Goal: Transaction & Acquisition: Purchase product/service

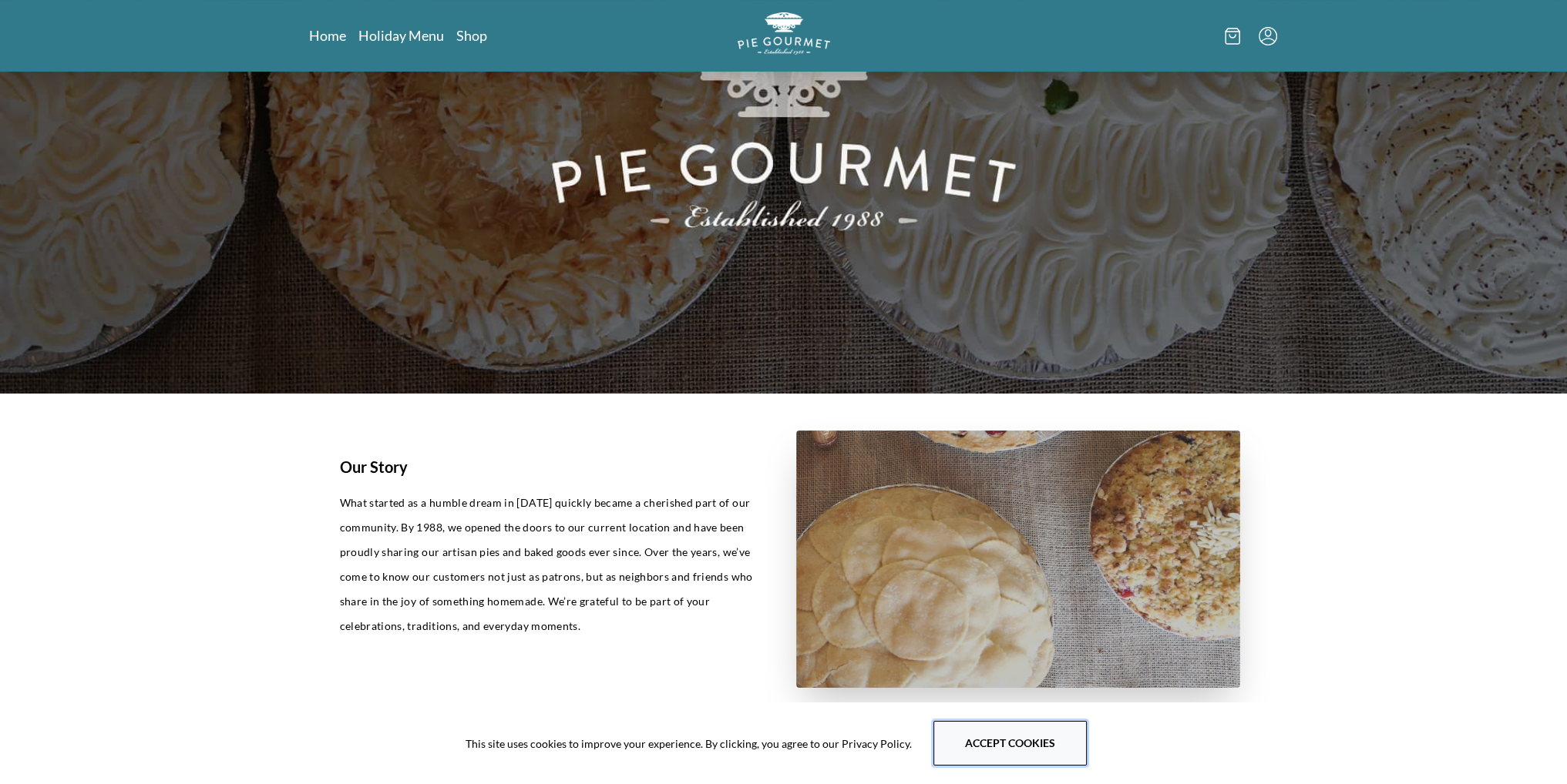
click at [1000, 749] on button "Accept cookies" at bounding box center [1010, 742] width 153 height 44
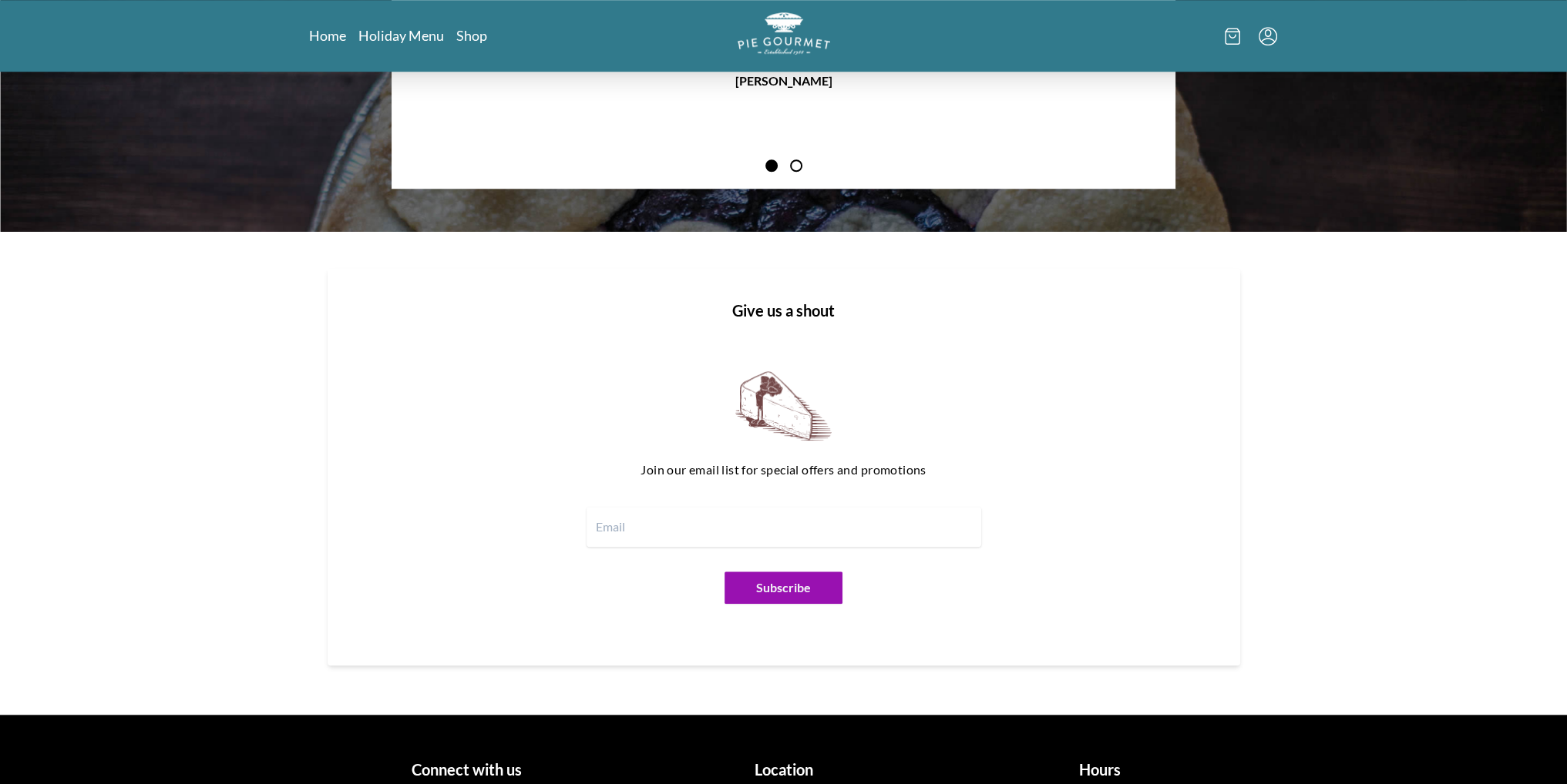
scroll to position [1835, 0]
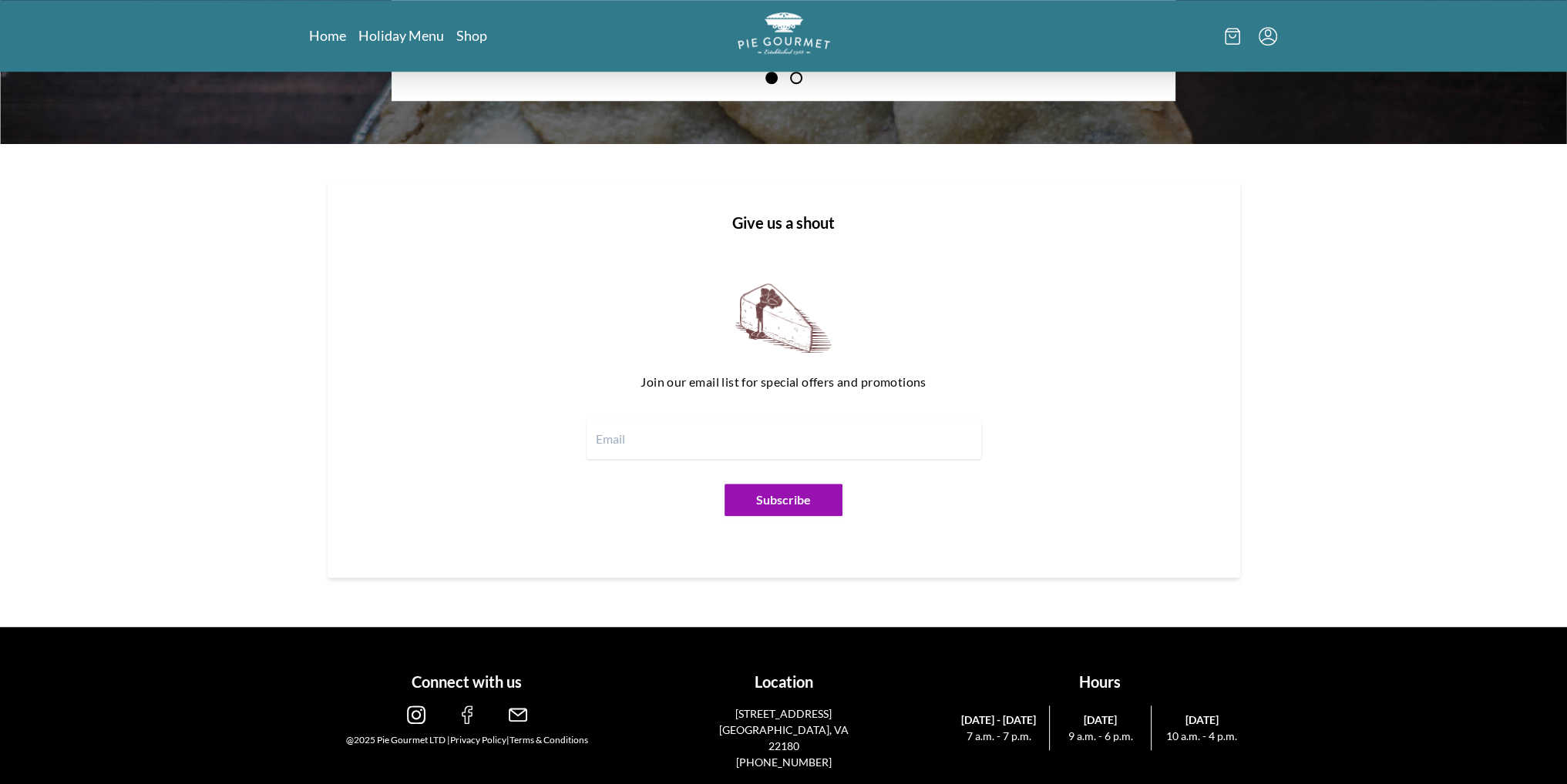
click at [836, 443] on input "email" at bounding box center [784, 439] width 395 height 40
type input "[EMAIL_ADDRESS][DOMAIN_NAME]"
click at [783, 499] on button "Subscribe" at bounding box center [783, 499] width 118 height 32
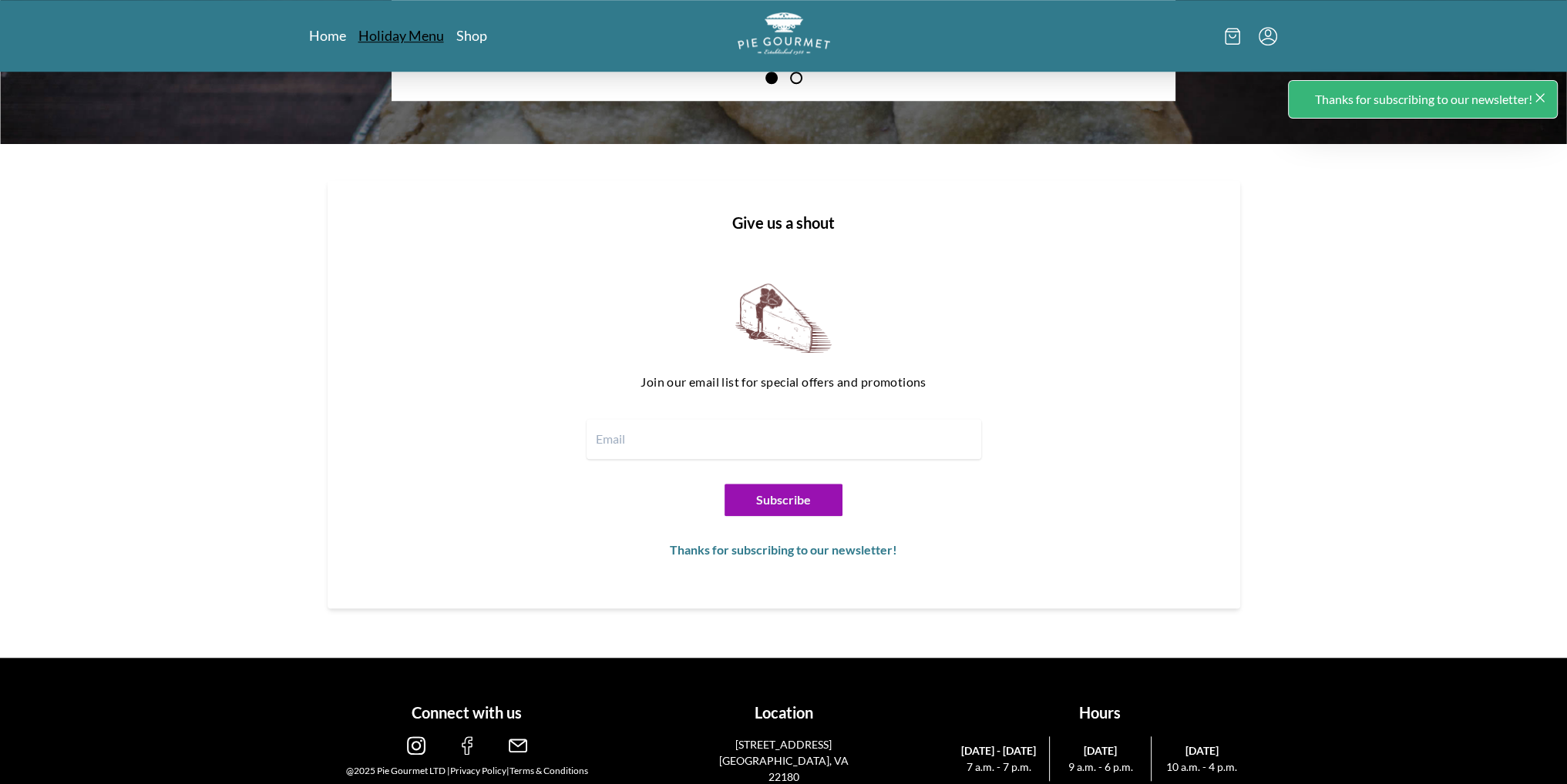
click at [400, 34] on link "Holiday Menu" at bounding box center [401, 36] width 85 height 19
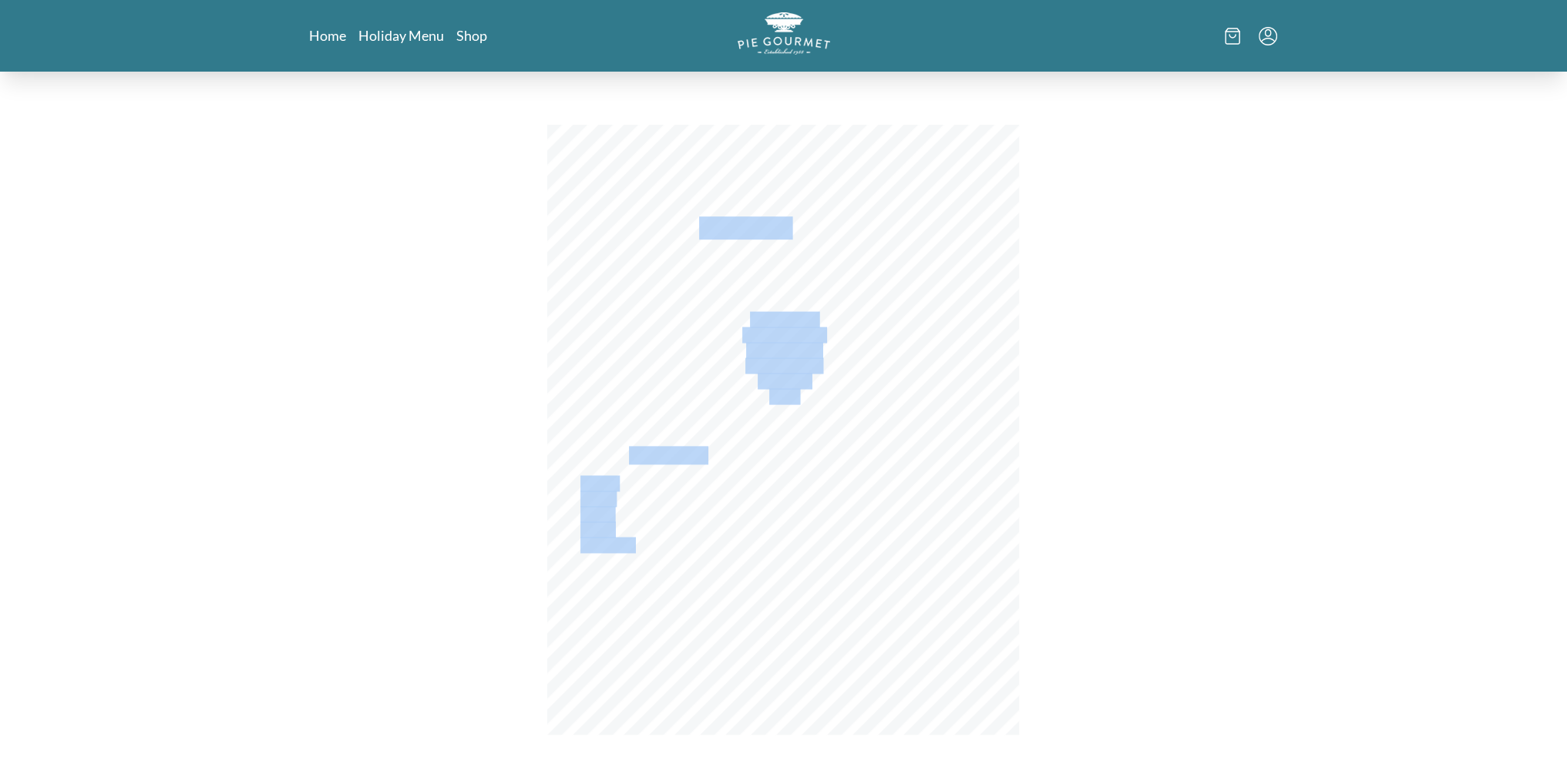
click at [771, 537] on div "[DATE] Menu Banana Cream Chocolate Cream Coconut Cream Key Lime Cream Mincemeat…" at bounding box center [783, 429] width 471 height 610
click at [795, 318] on span "Banana Cream" at bounding box center [783, 317] width 67 height 10
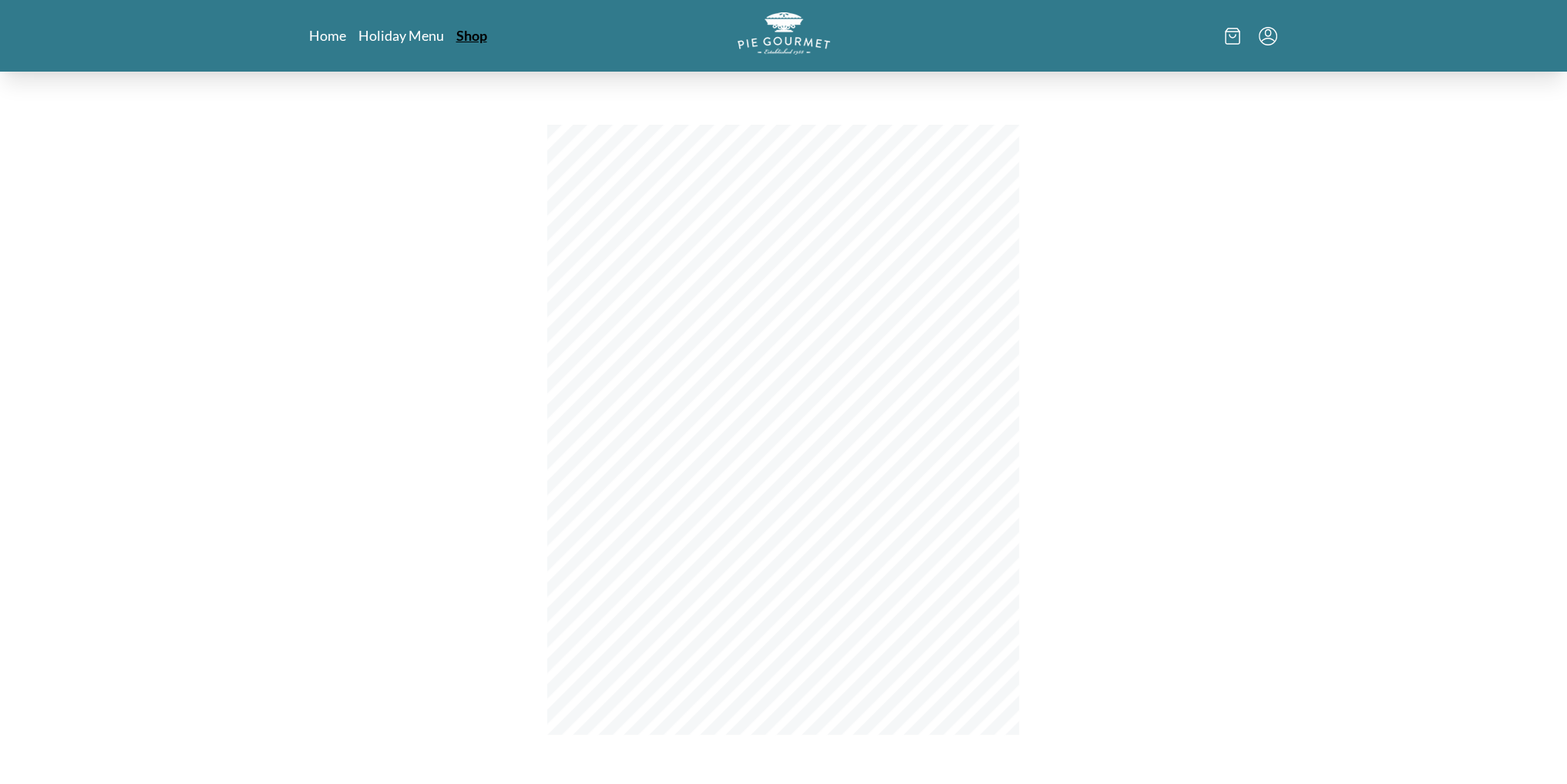
click at [480, 31] on link "Shop" at bounding box center [471, 36] width 31 height 19
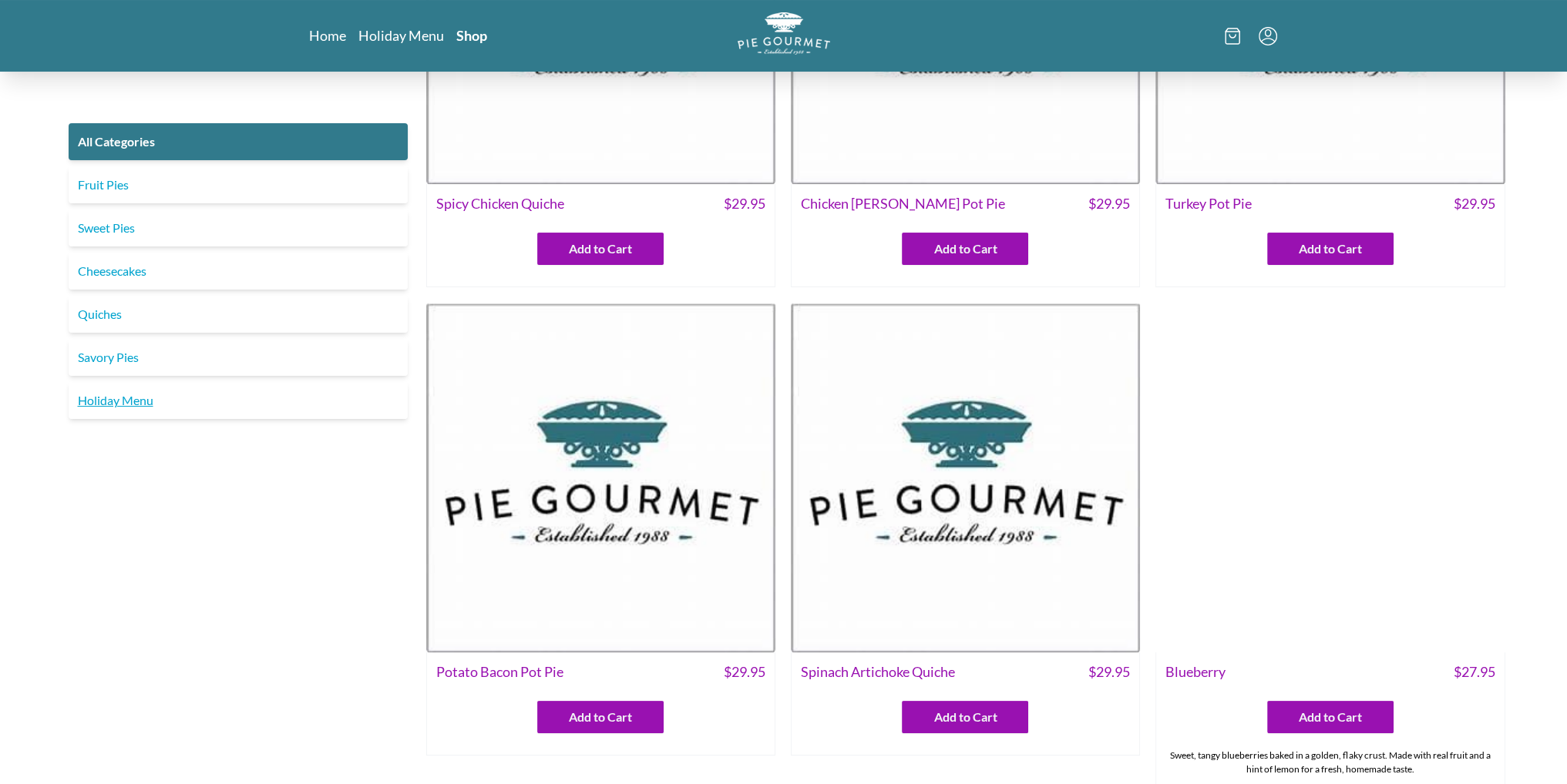
scroll to position [77, 0]
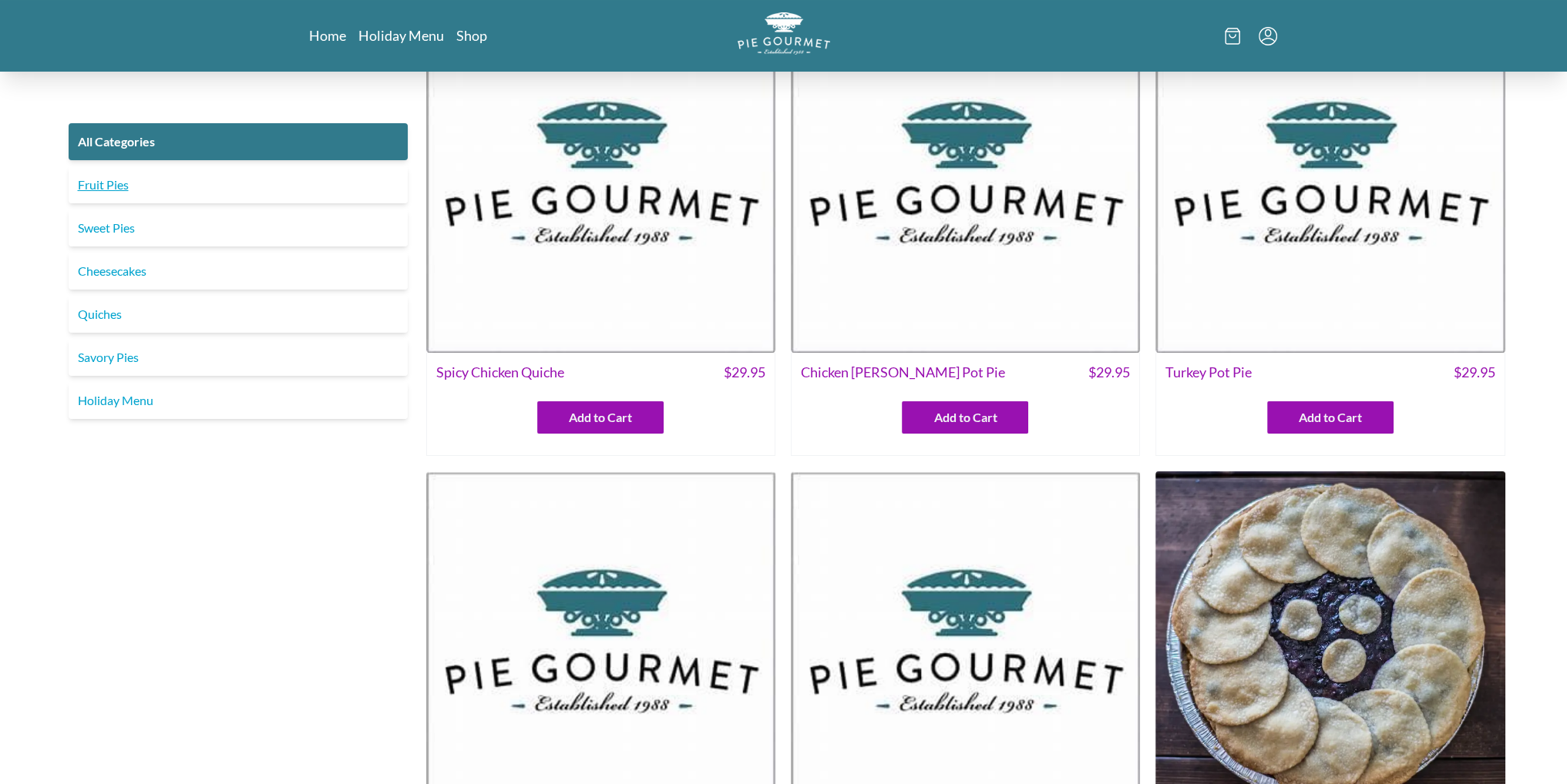
click at [92, 189] on link "Fruit Pies" at bounding box center [238, 184] width 339 height 37
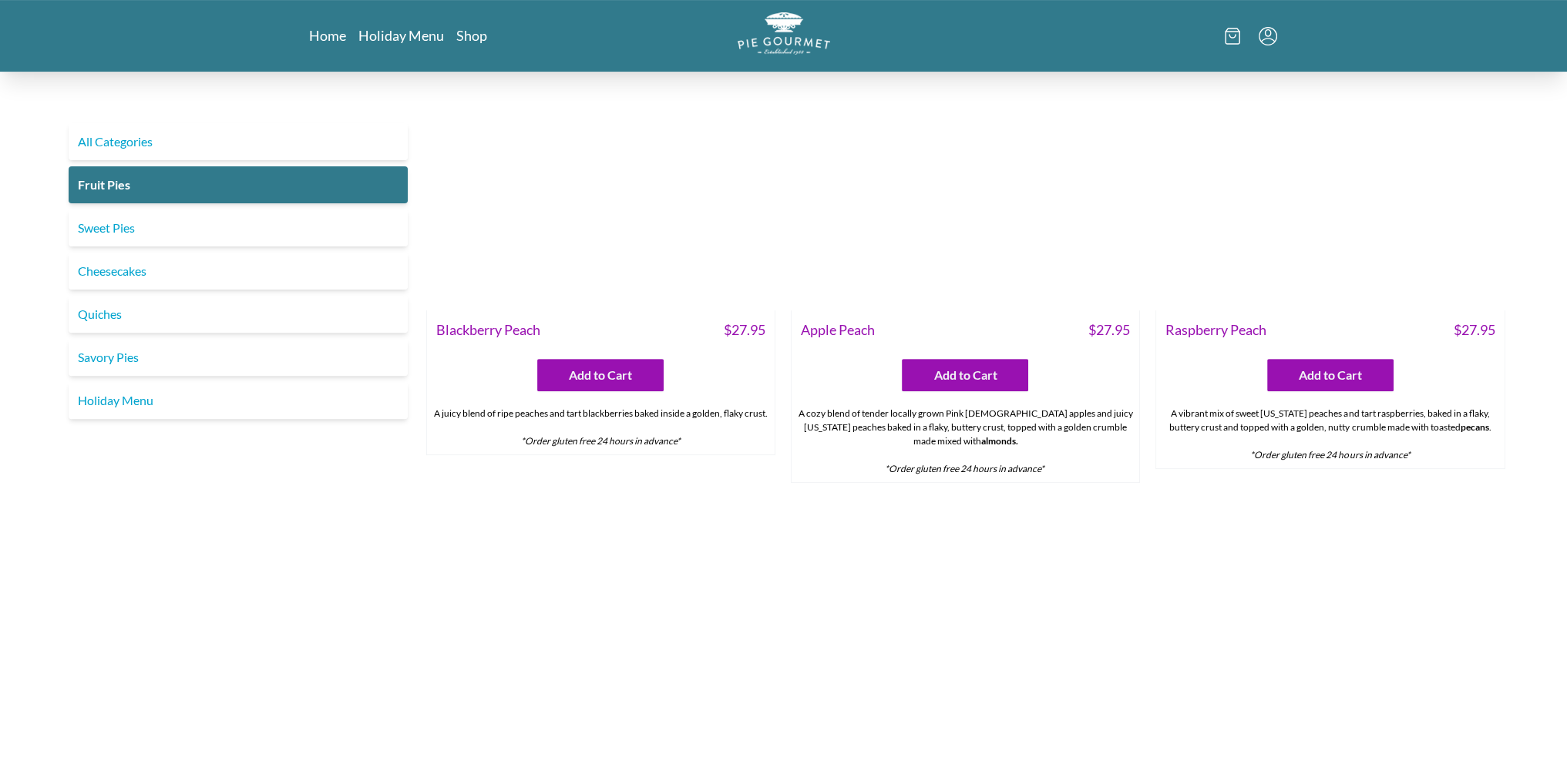
scroll to position [847, 0]
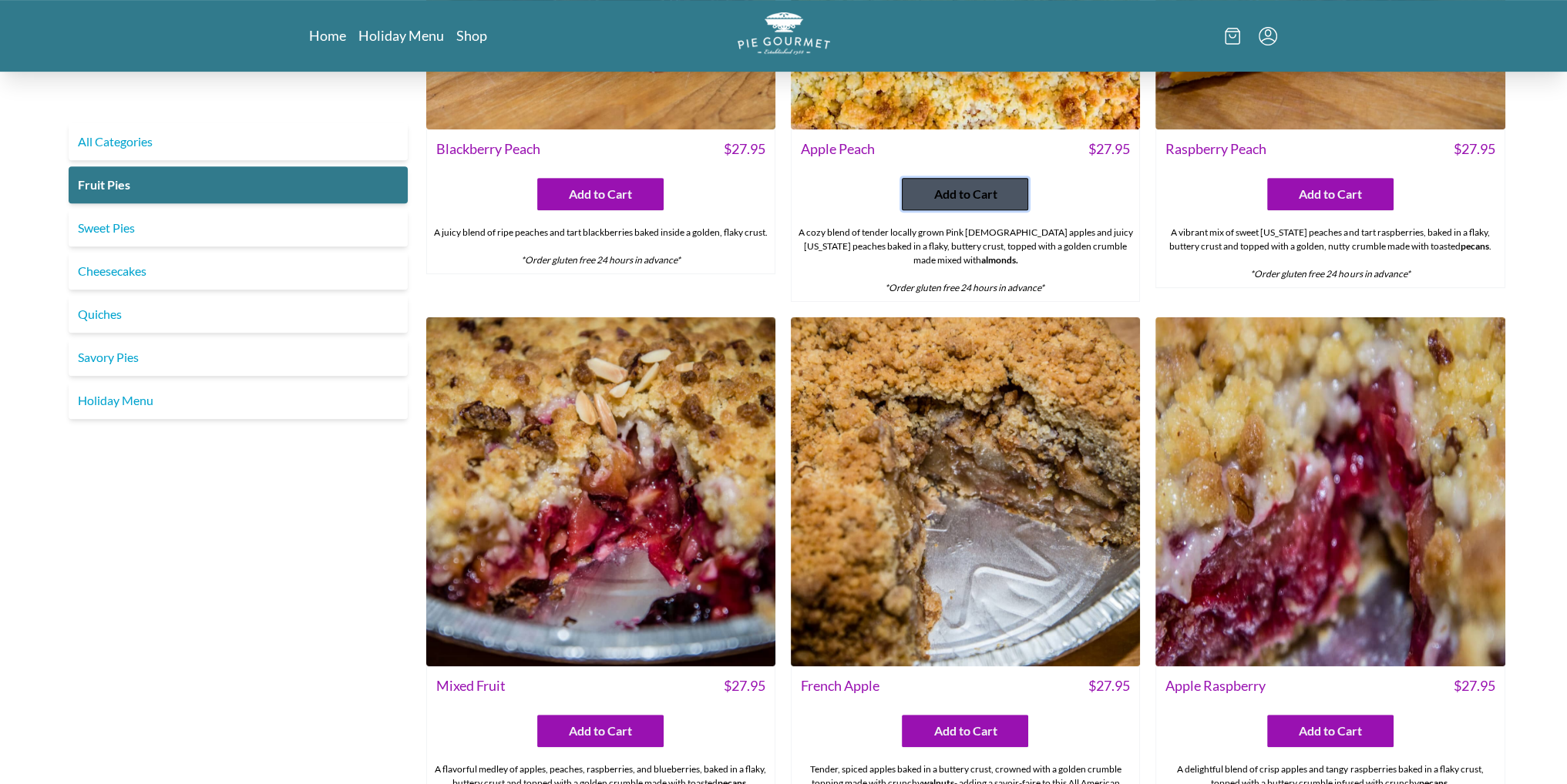
click at [962, 196] on span "Add to Cart" at bounding box center [964, 194] width 63 height 19
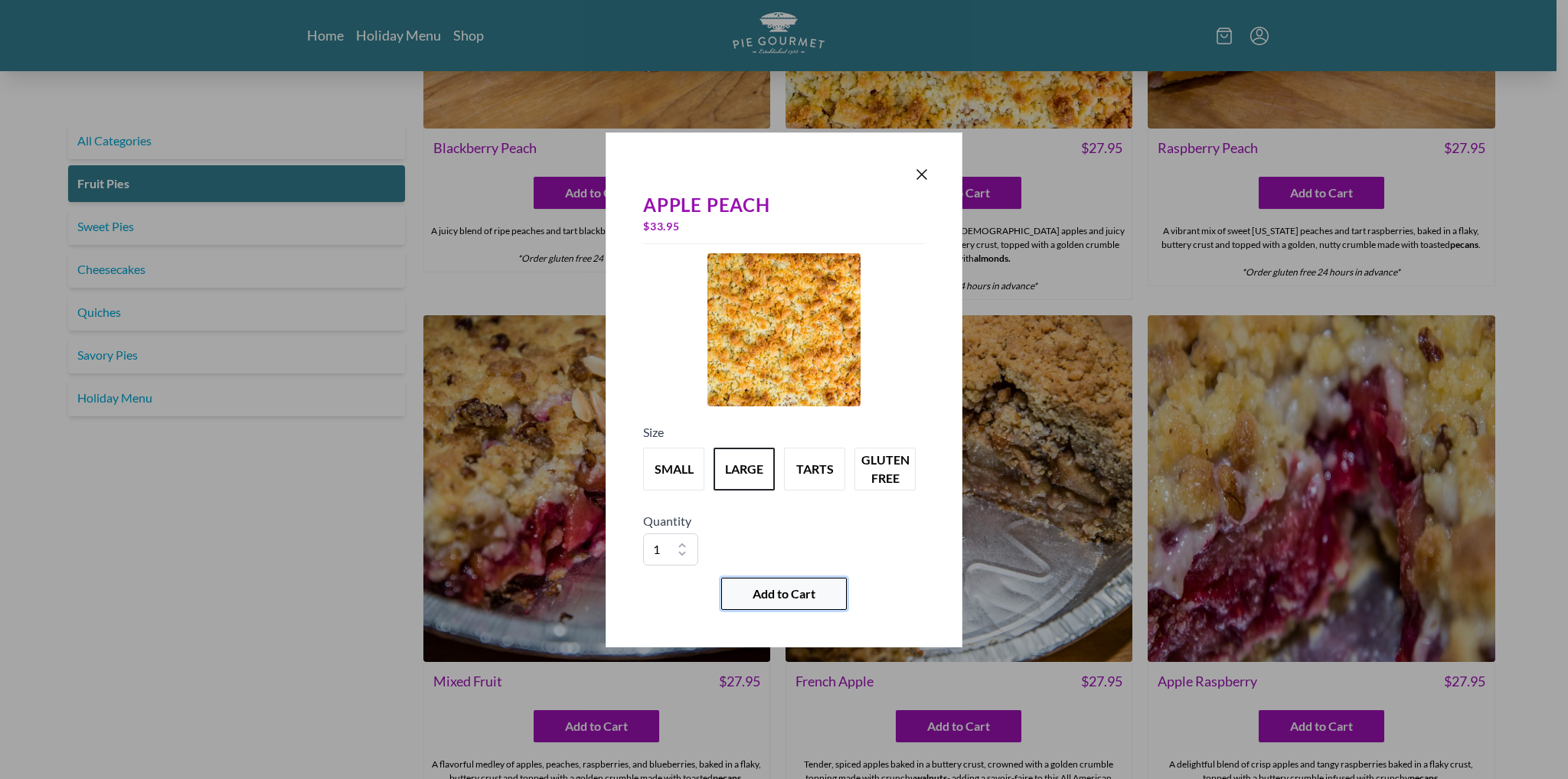
click at [765, 584] on span "Add to Cart" at bounding box center [783, 594] width 63 height 19
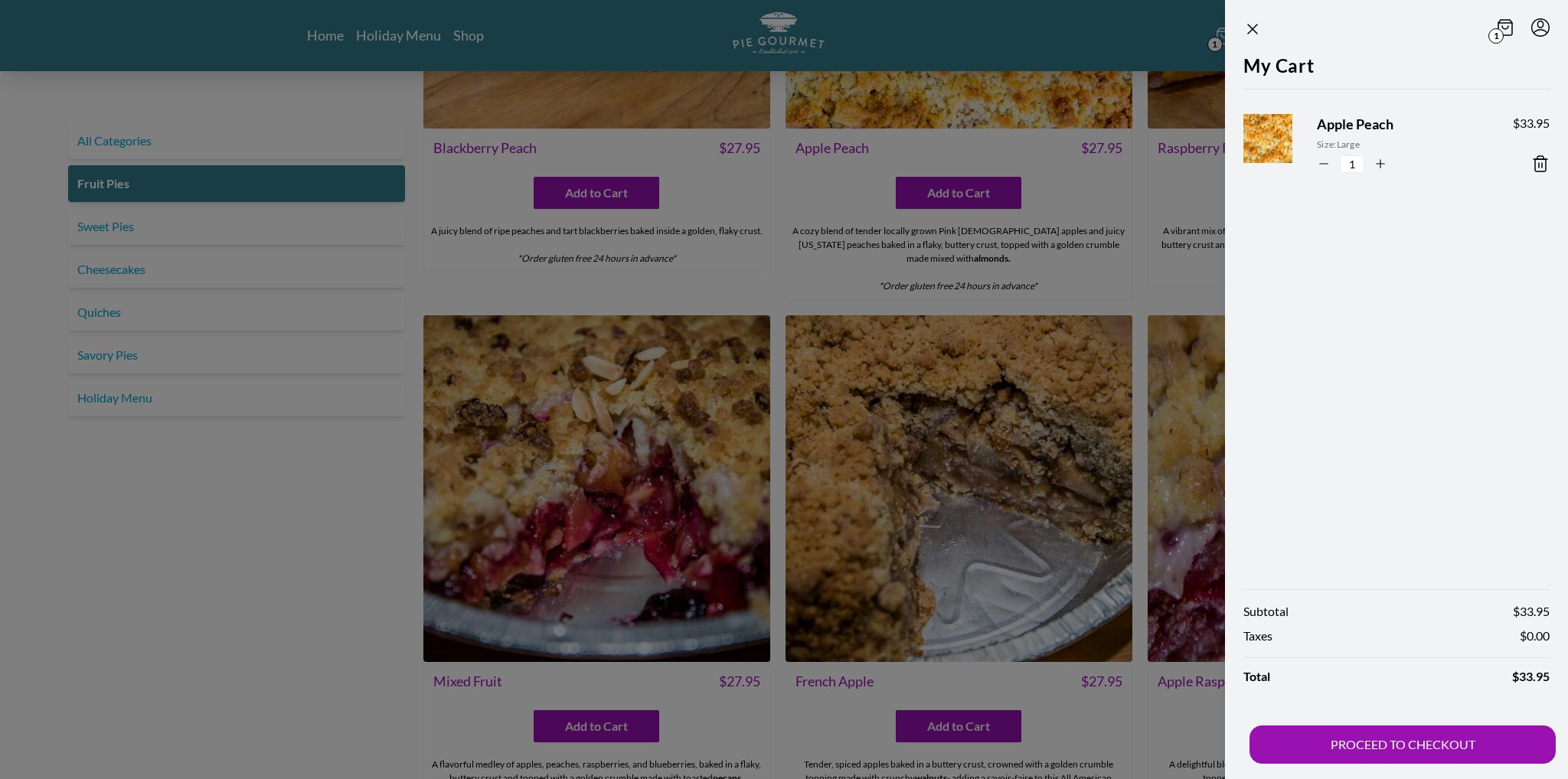
click at [1239, 34] on header "1" at bounding box center [1396, 25] width 343 height 52
click at [1243, 31] on icon "Close panel" at bounding box center [1252, 29] width 19 height 19
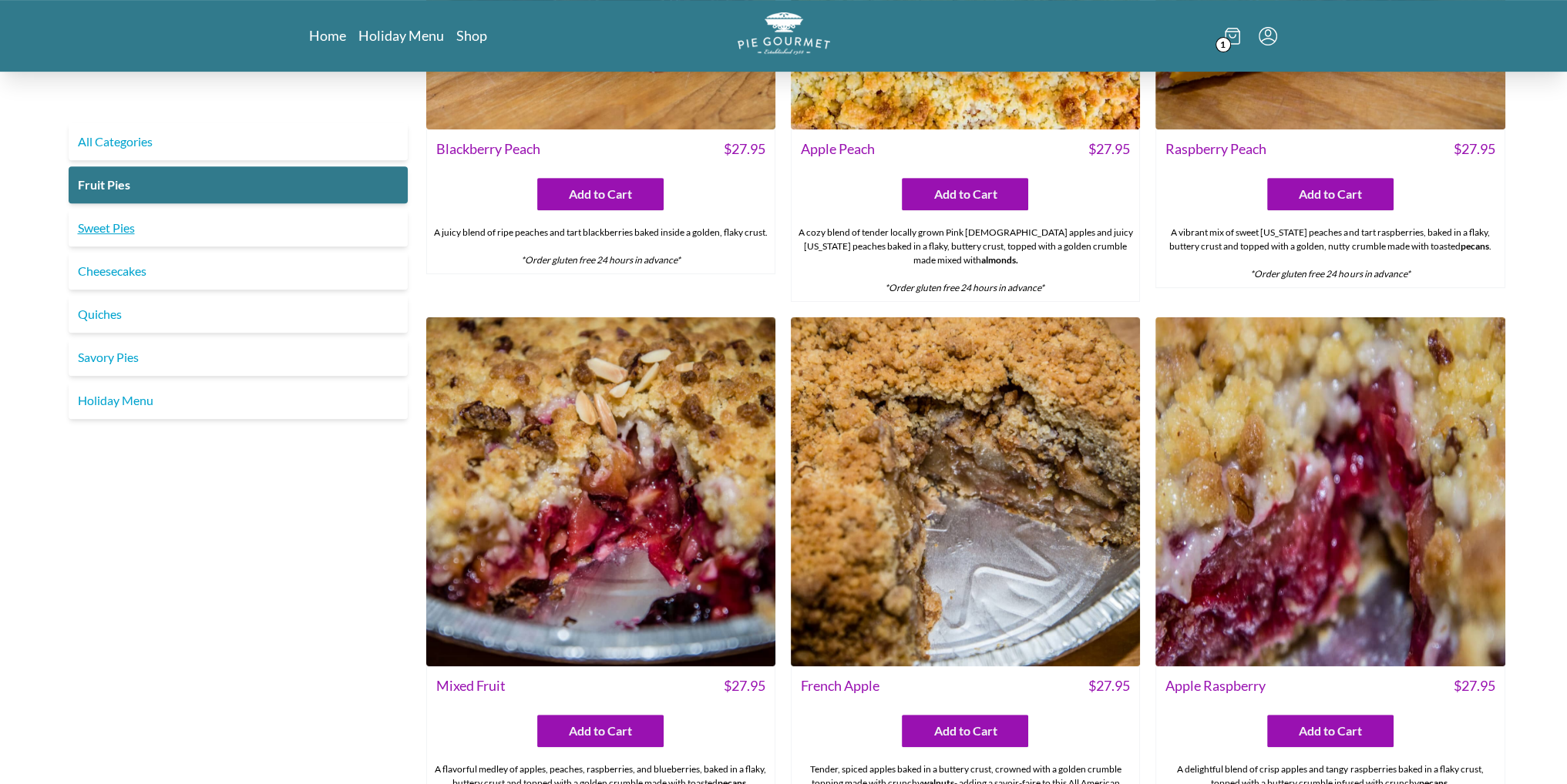
click at [130, 229] on link "Sweet Pies" at bounding box center [238, 227] width 339 height 37
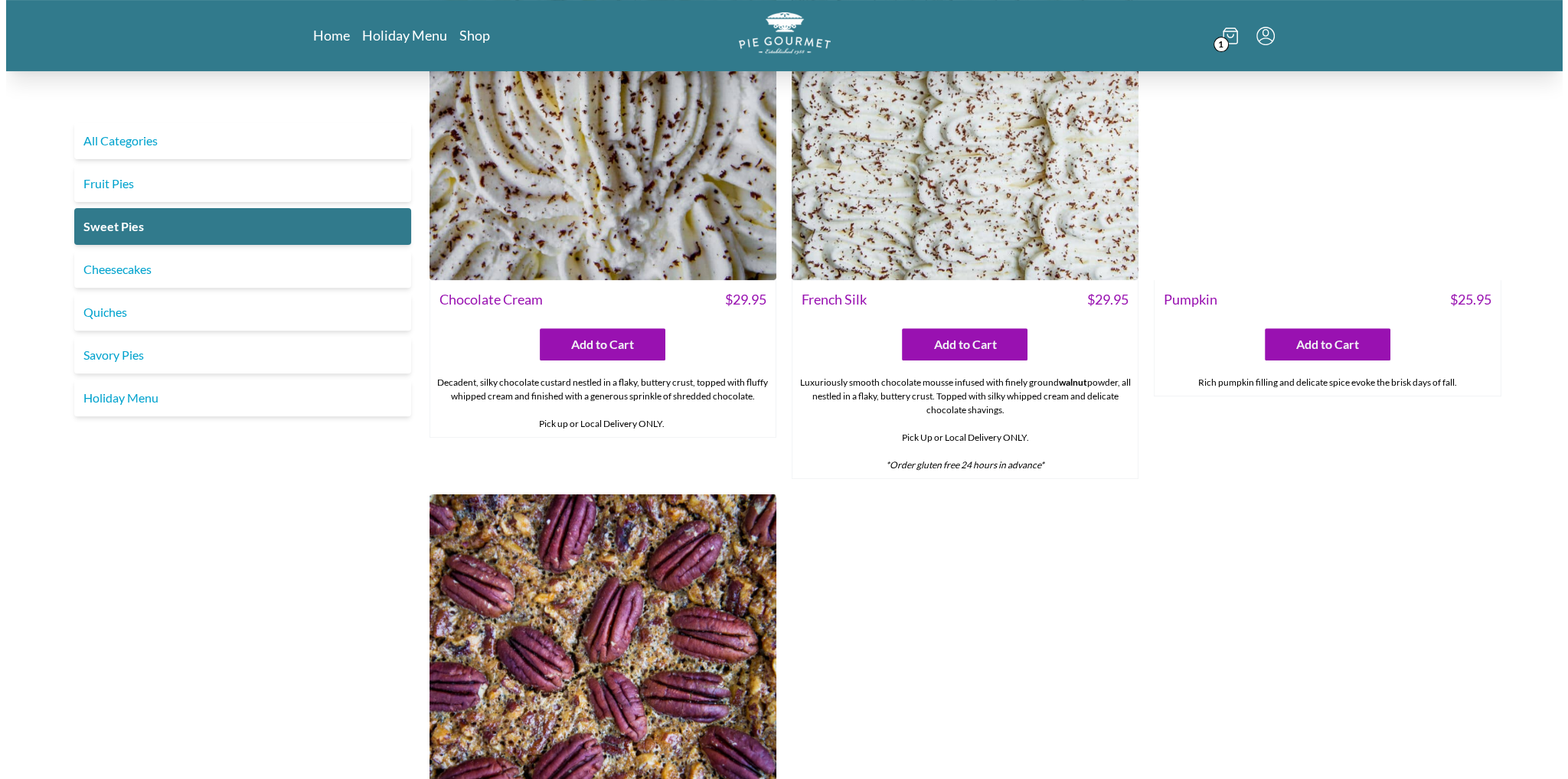
scroll to position [612, 0]
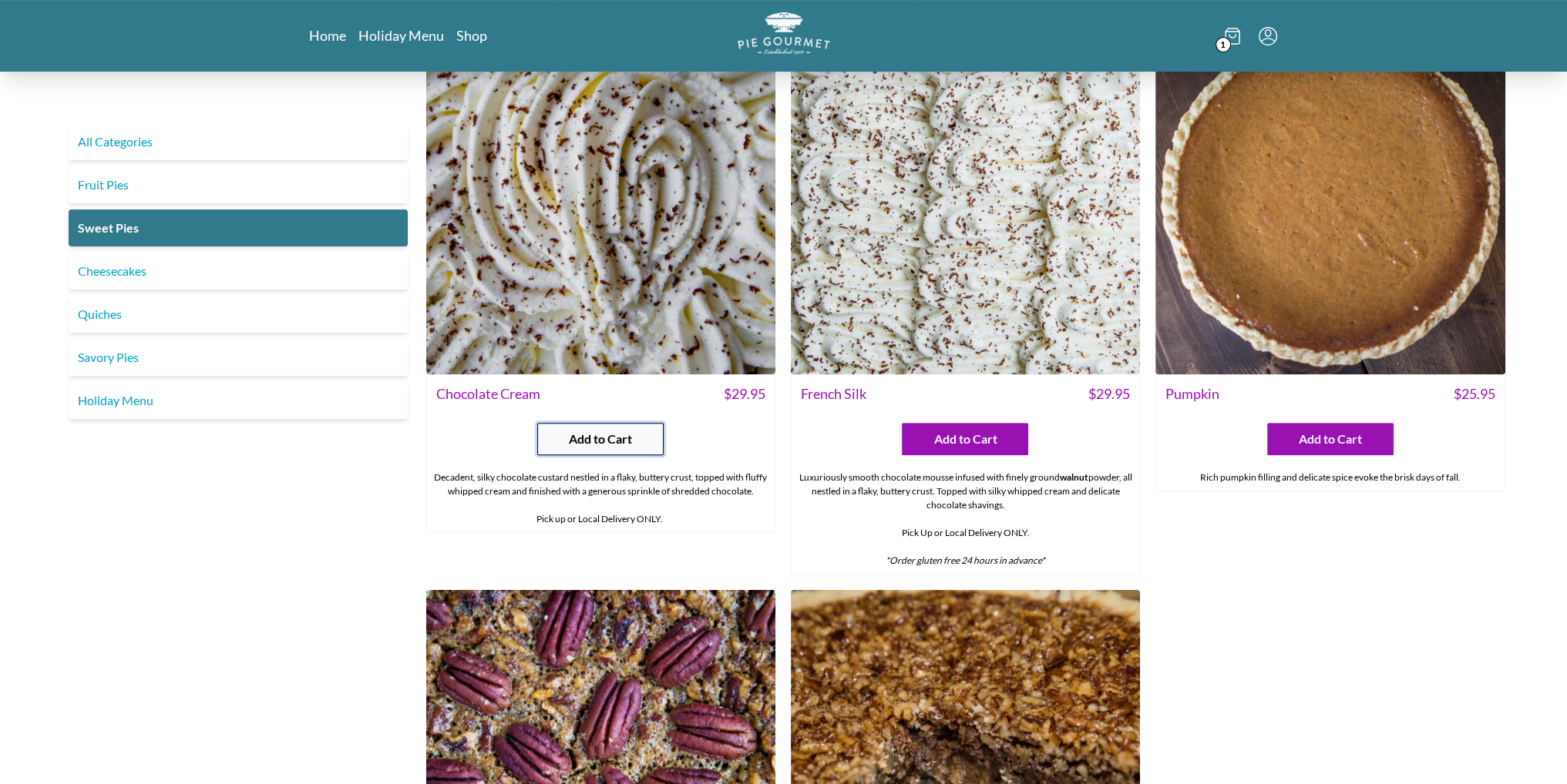
click at [575, 445] on span "Add to Cart" at bounding box center [600, 439] width 63 height 19
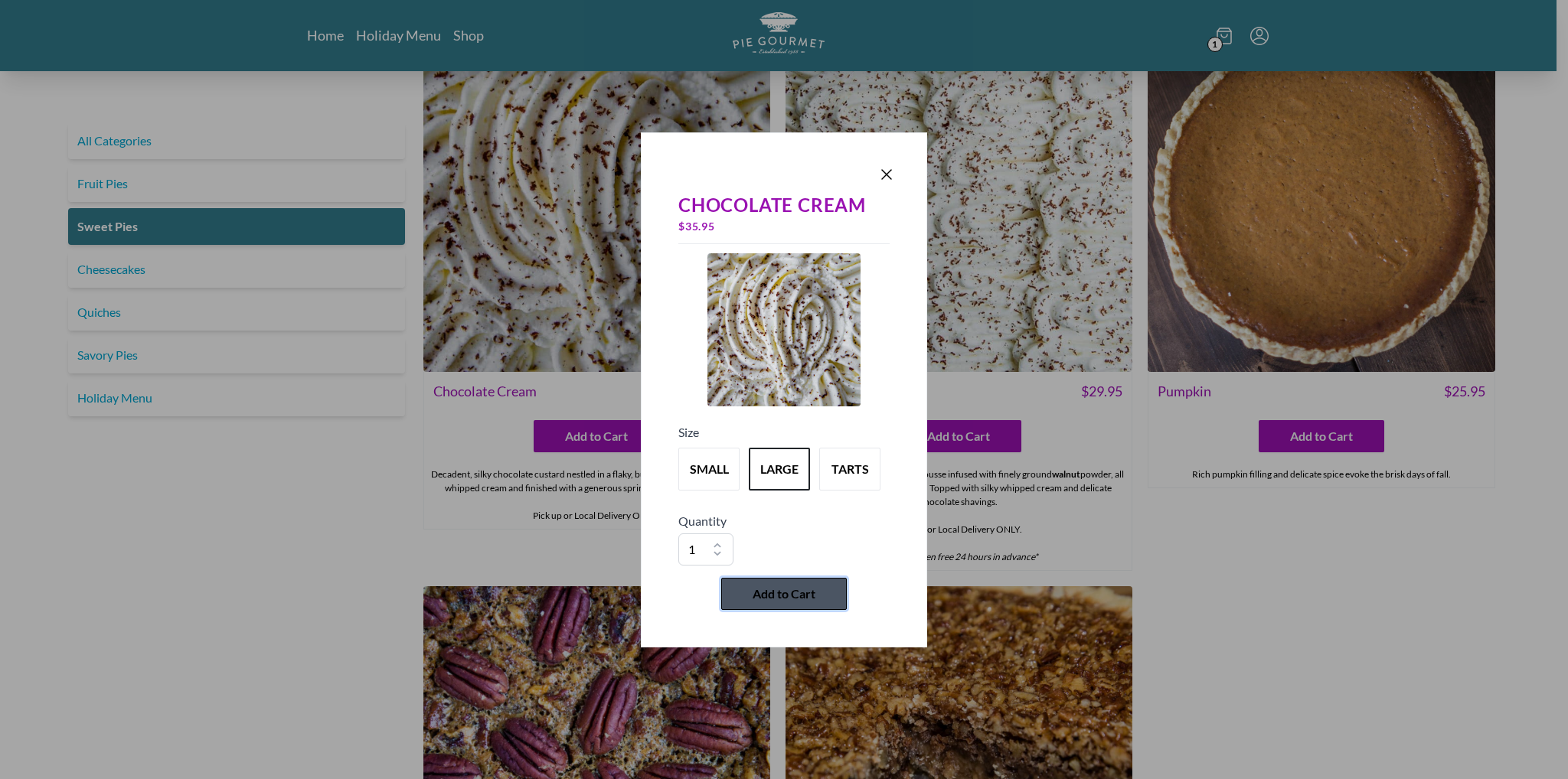
click at [764, 600] on span "Add to Cart" at bounding box center [783, 594] width 63 height 19
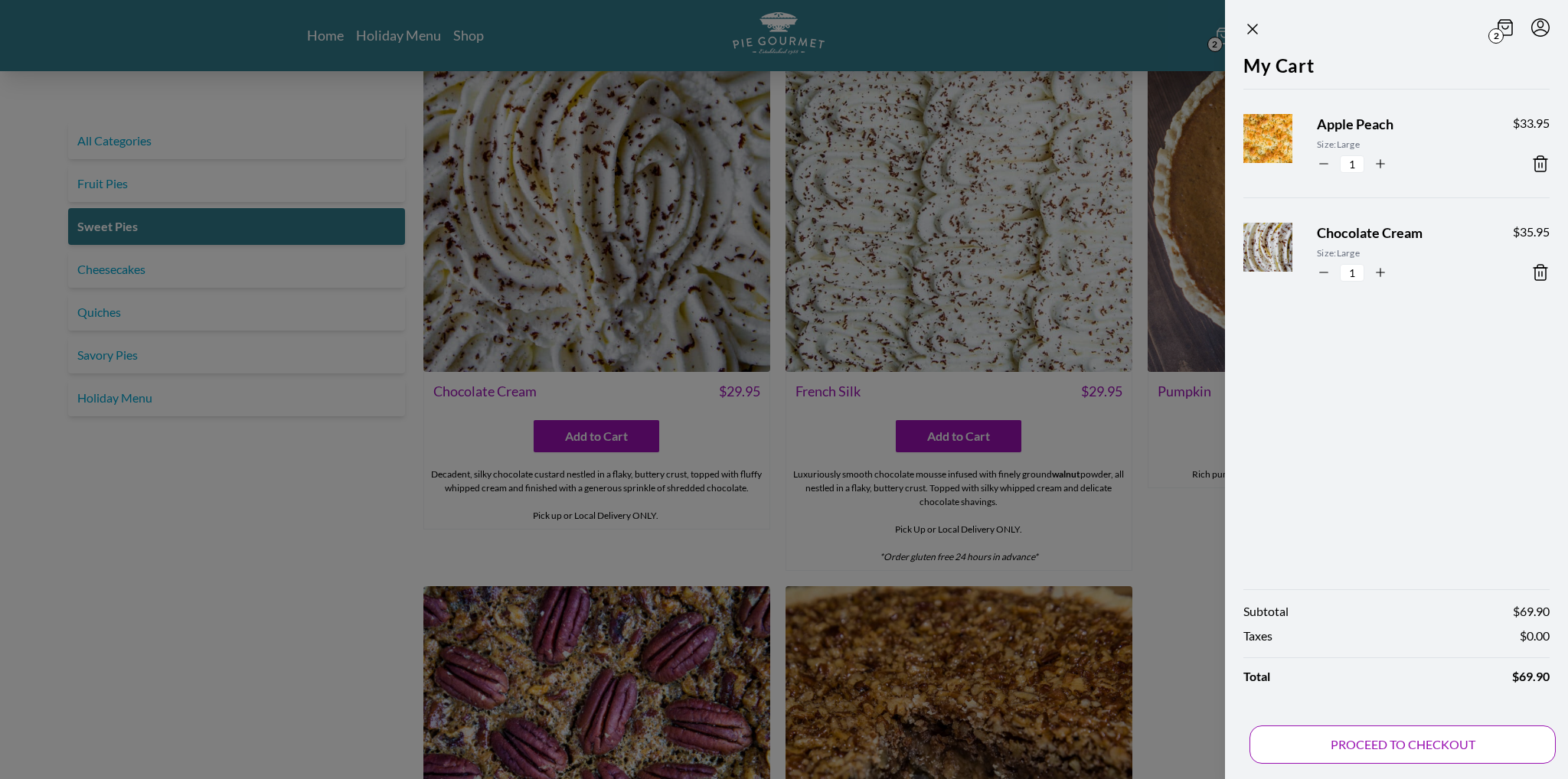
click at [1384, 744] on button "PROCEED TO CHECKOUT" at bounding box center [1403, 744] width 306 height 39
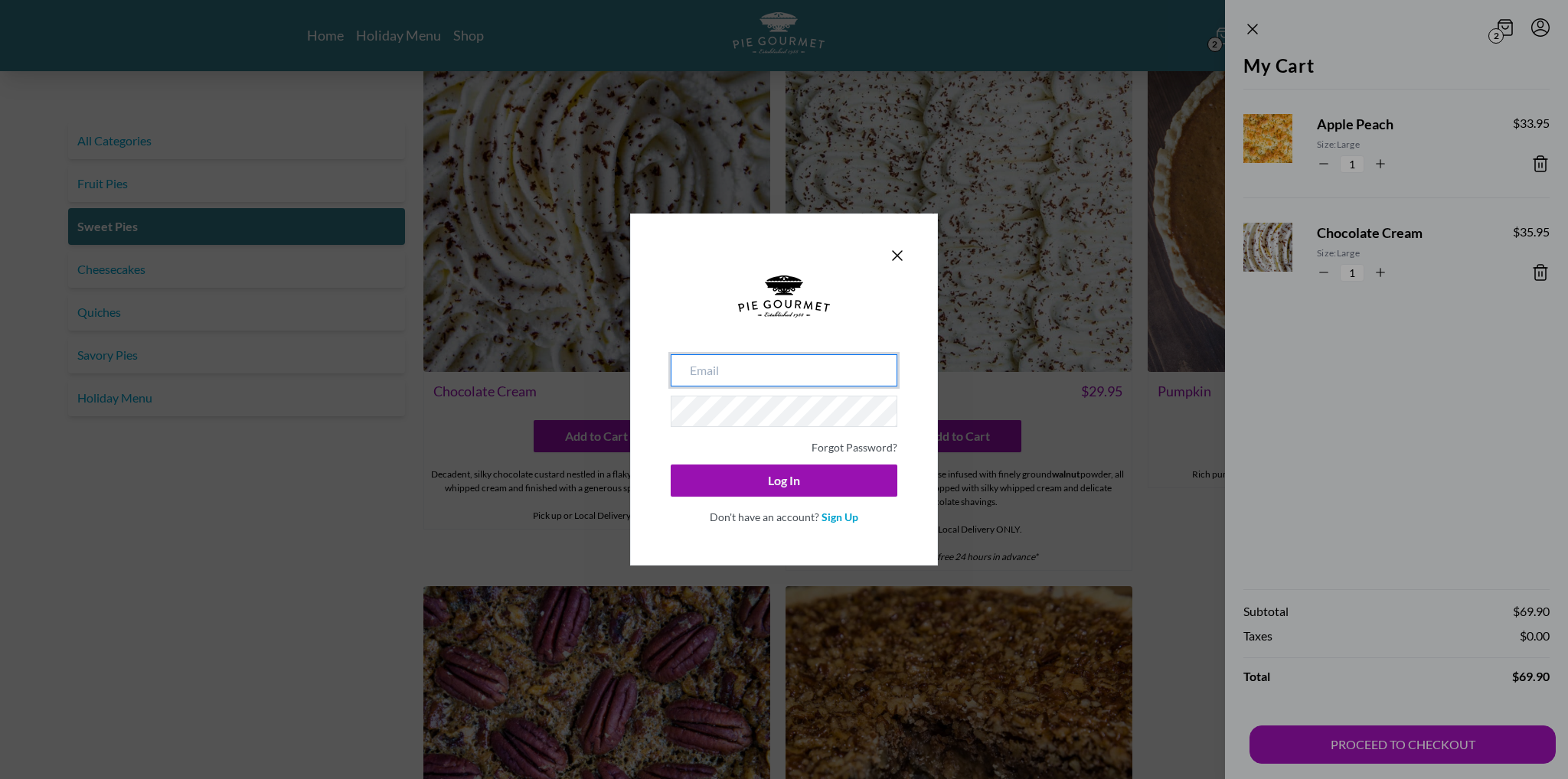
click at [750, 374] on input "email" at bounding box center [783, 370] width 227 height 32
type input "[EMAIL_ADDRESS][DOMAIN_NAME]"
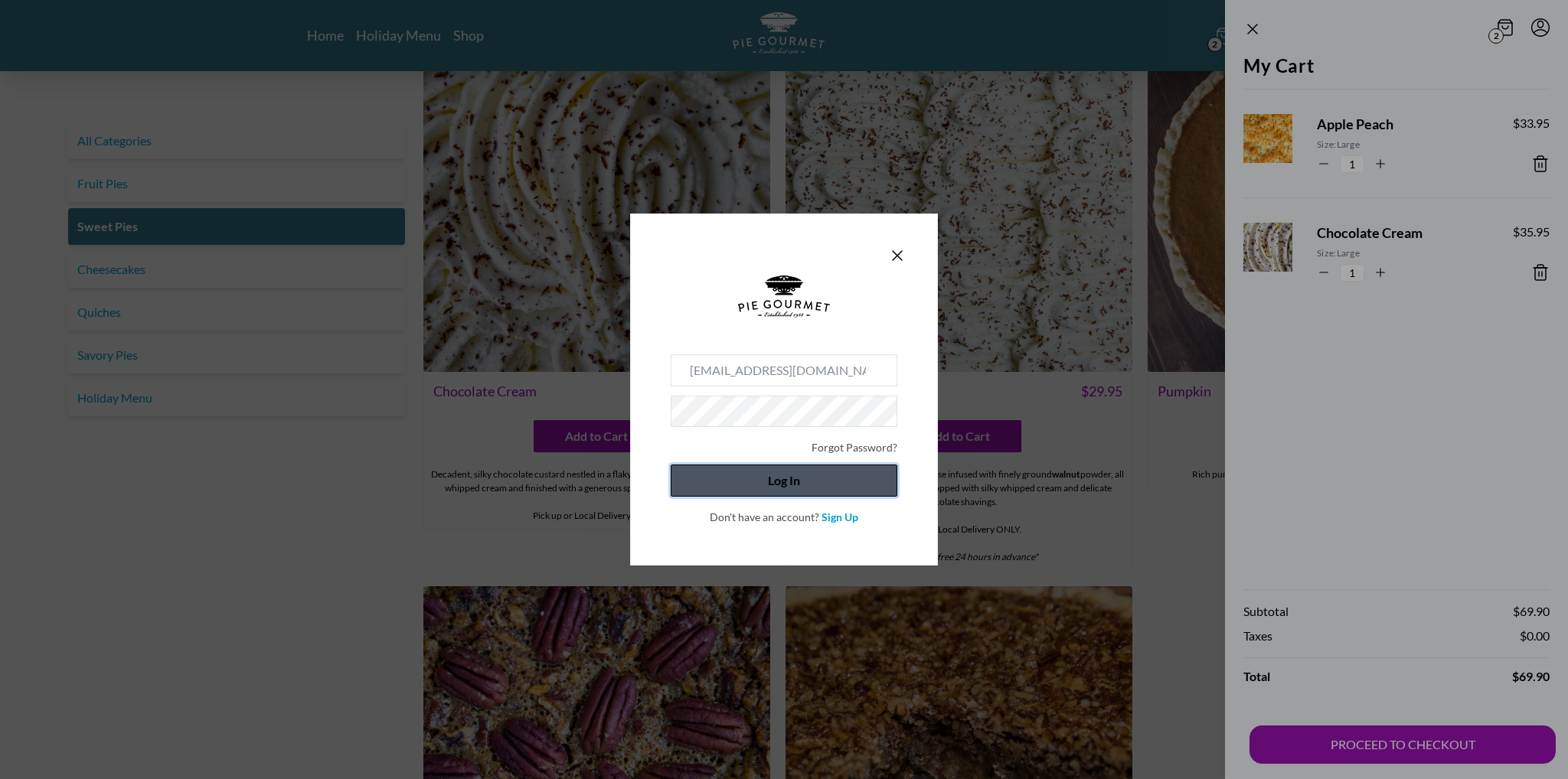
click at [769, 482] on button "Log In" at bounding box center [783, 480] width 227 height 32
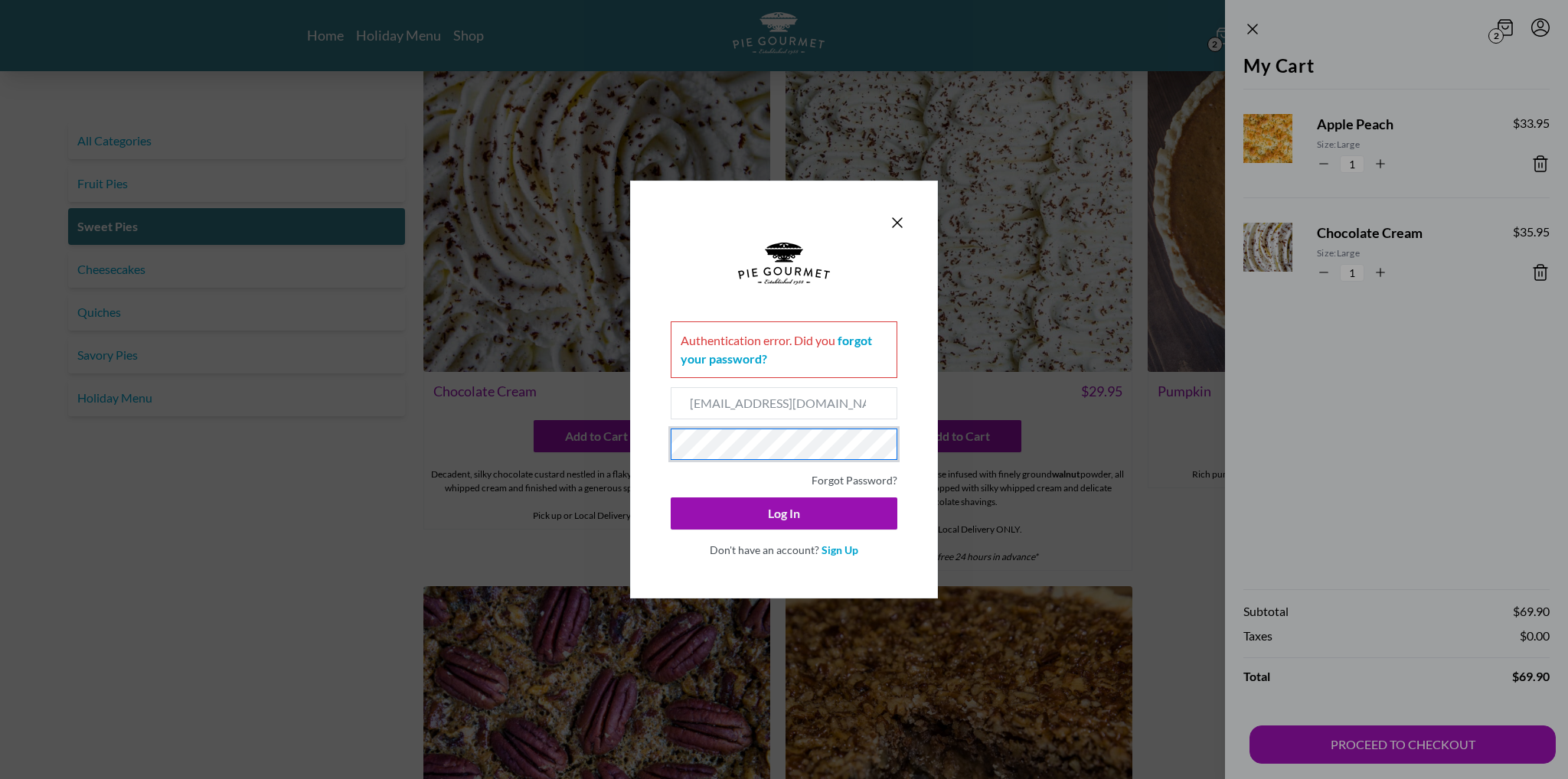
click at [365, 449] on div "Authentication error . Did you forgot your password? [EMAIL_ADDRESS][DOMAIN_NAM…" at bounding box center [784, 389] width 1568 height 779
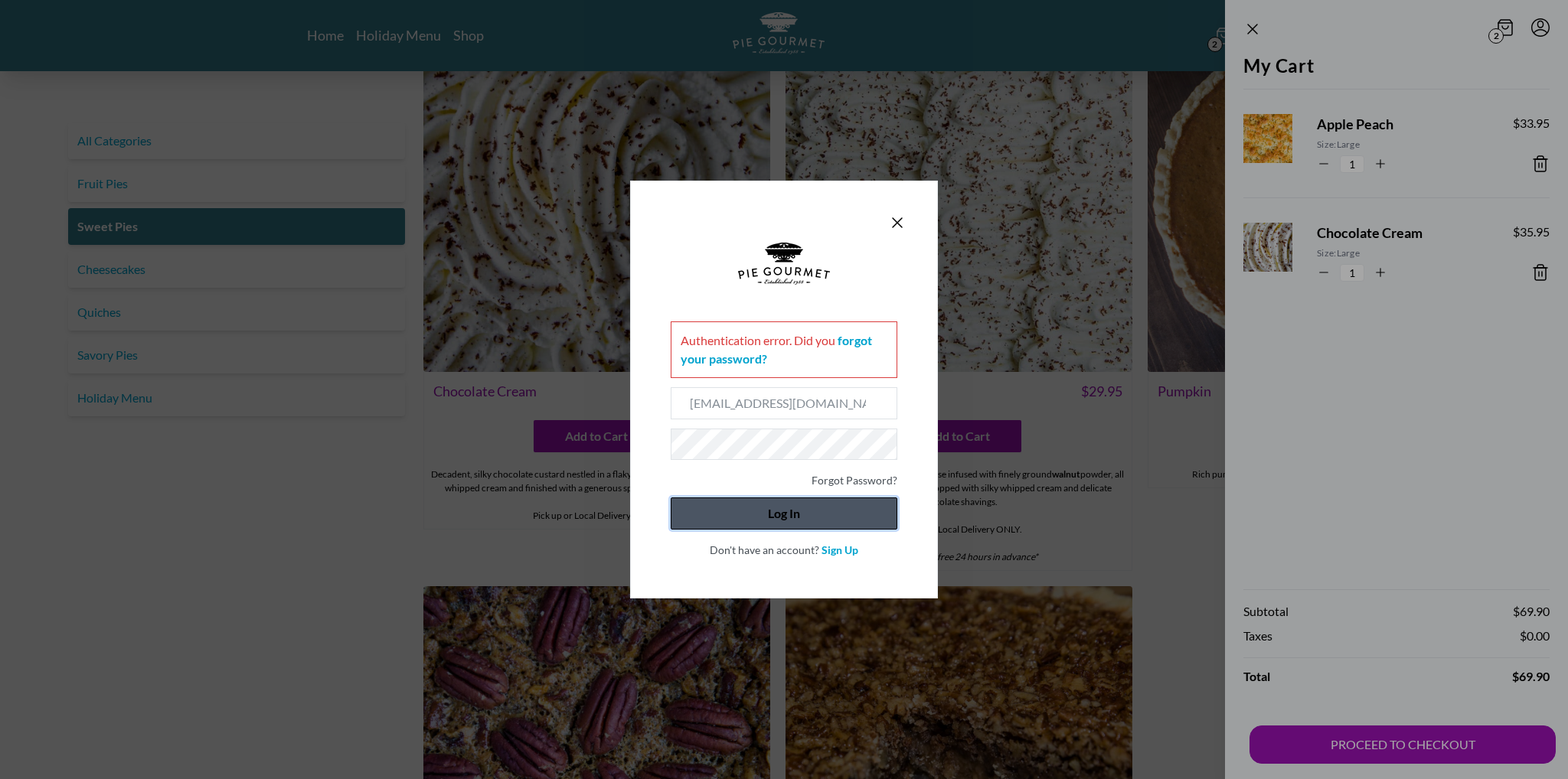
click at [793, 501] on button "Log In" at bounding box center [783, 513] width 227 height 32
click at [867, 342] on link "forgot your password?" at bounding box center [776, 349] width 192 height 33
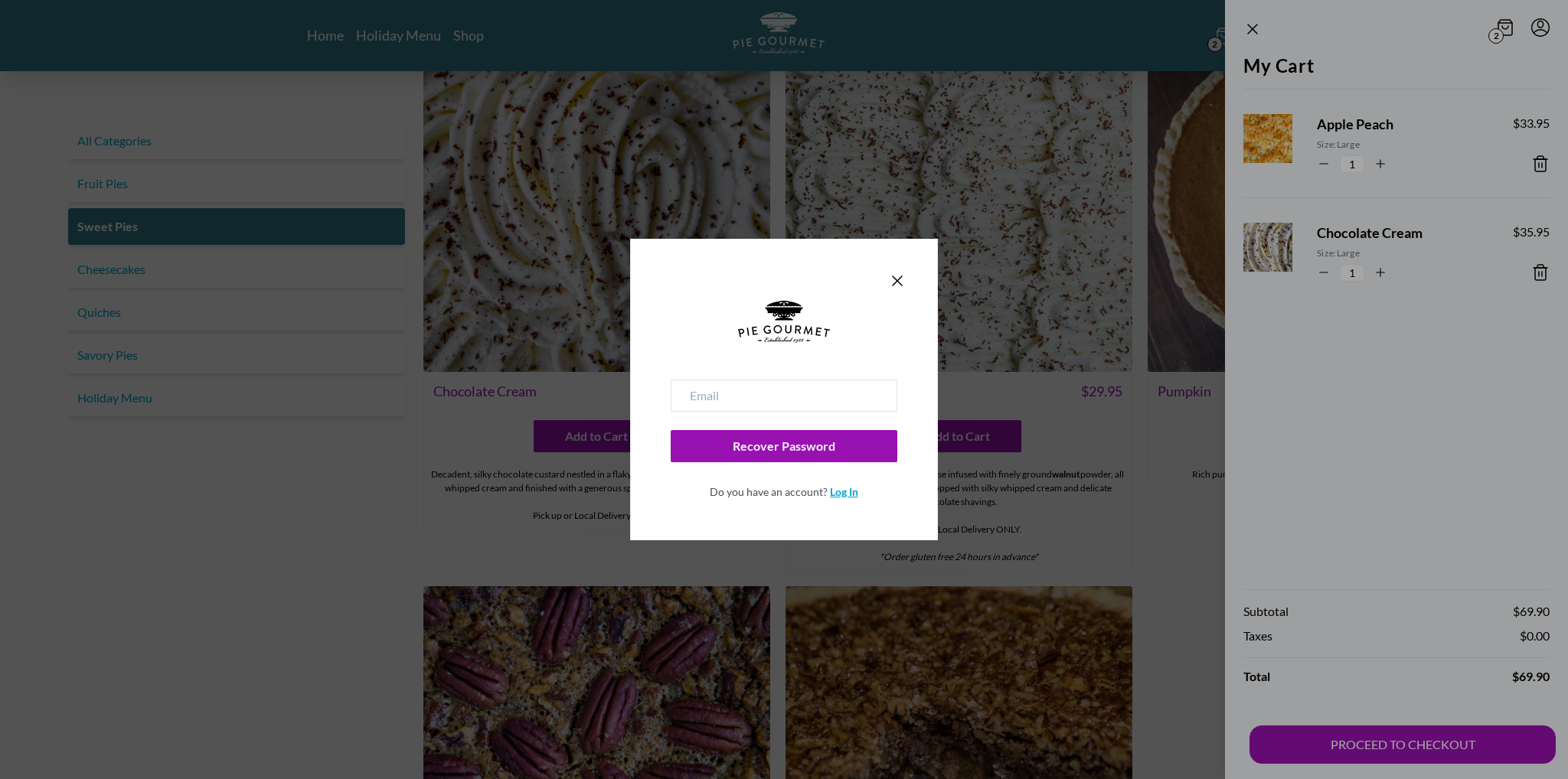
click at [851, 492] on link "Log In" at bounding box center [844, 491] width 28 height 13
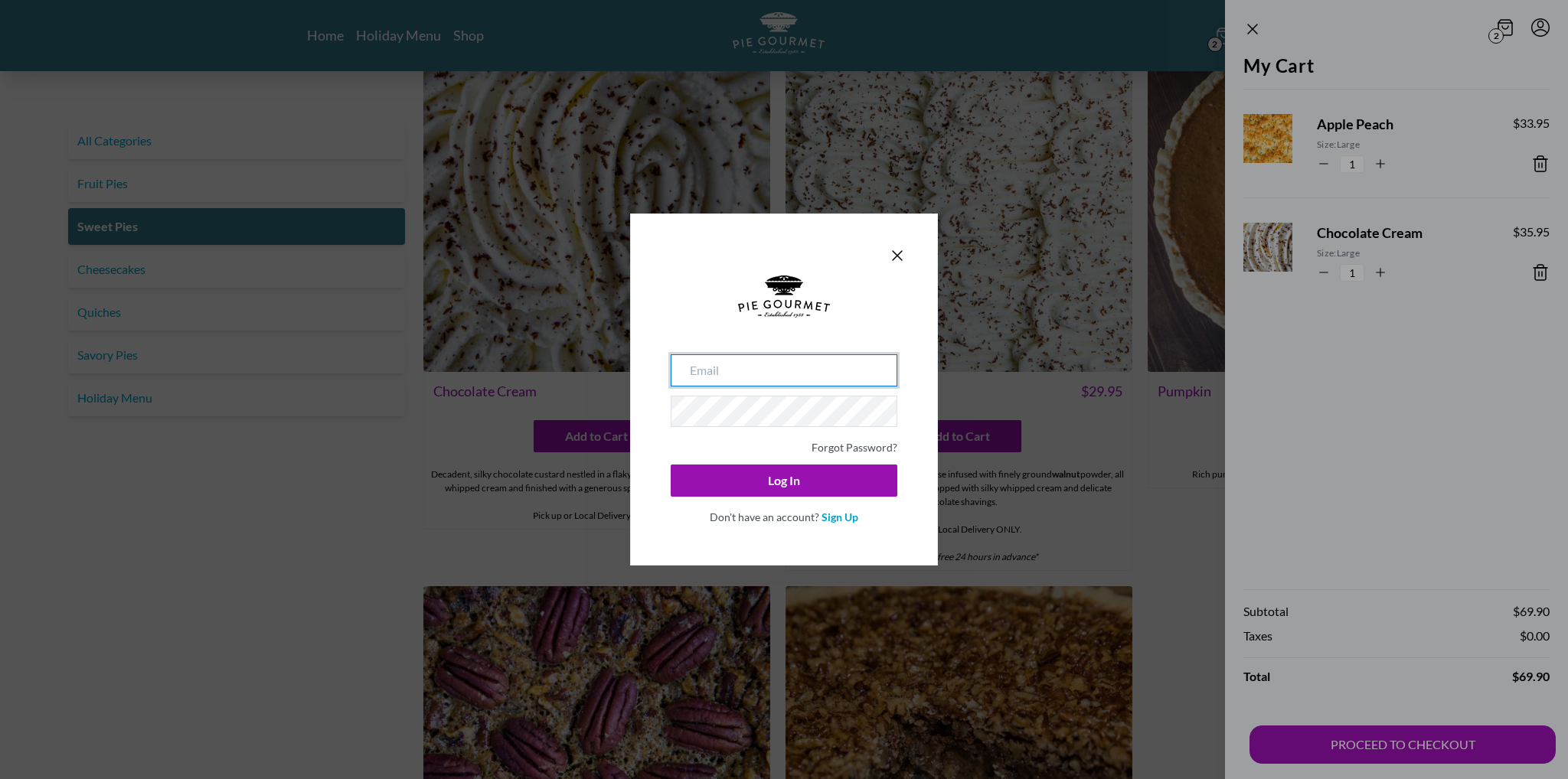
click at [802, 370] on input "email" at bounding box center [783, 370] width 227 height 32
type input "[EMAIL_ADDRESS][DOMAIN_NAME]"
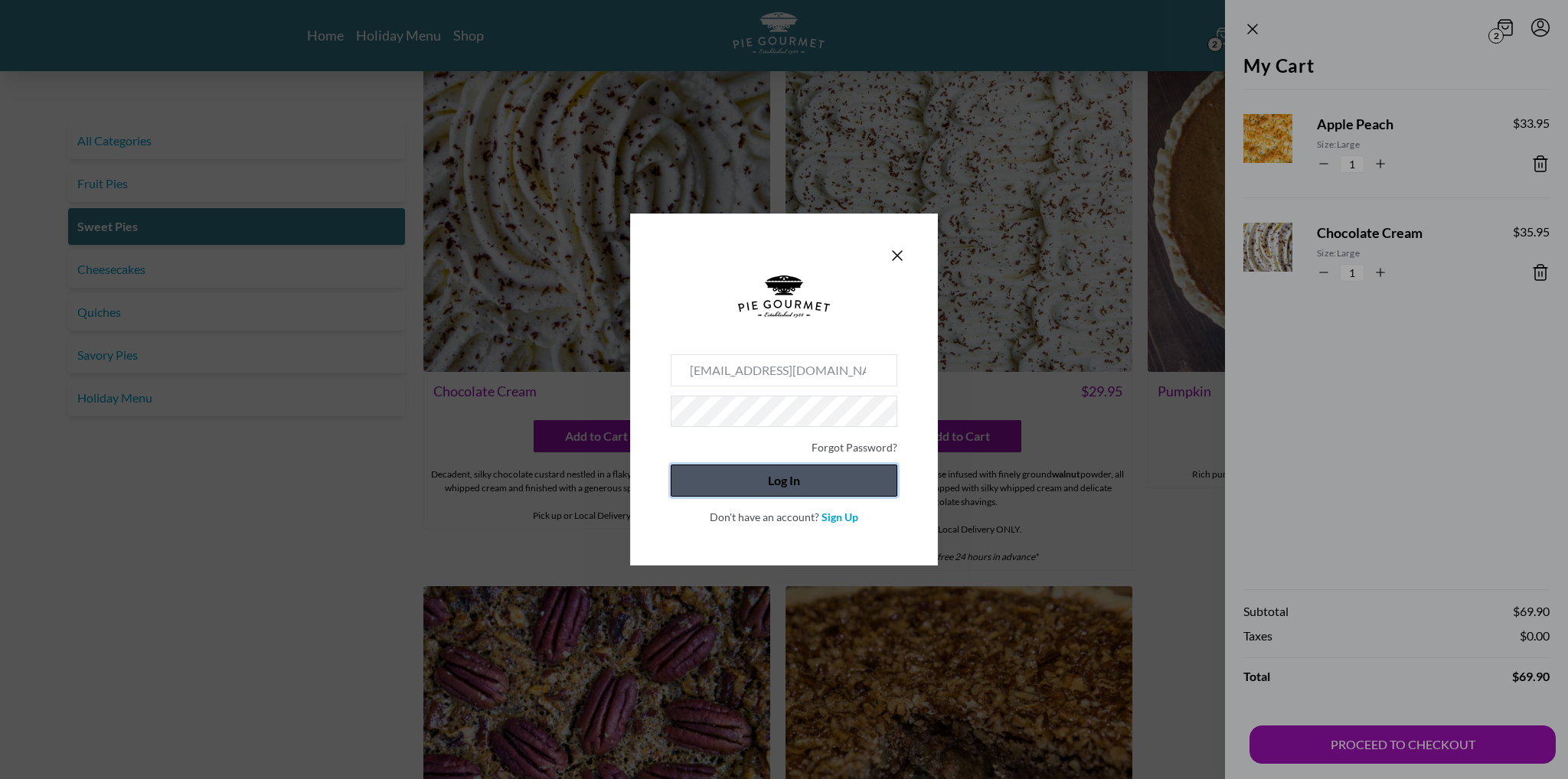
click at [765, 484] on button "Log In" at bounding box center [783, 480] width 227 height 32
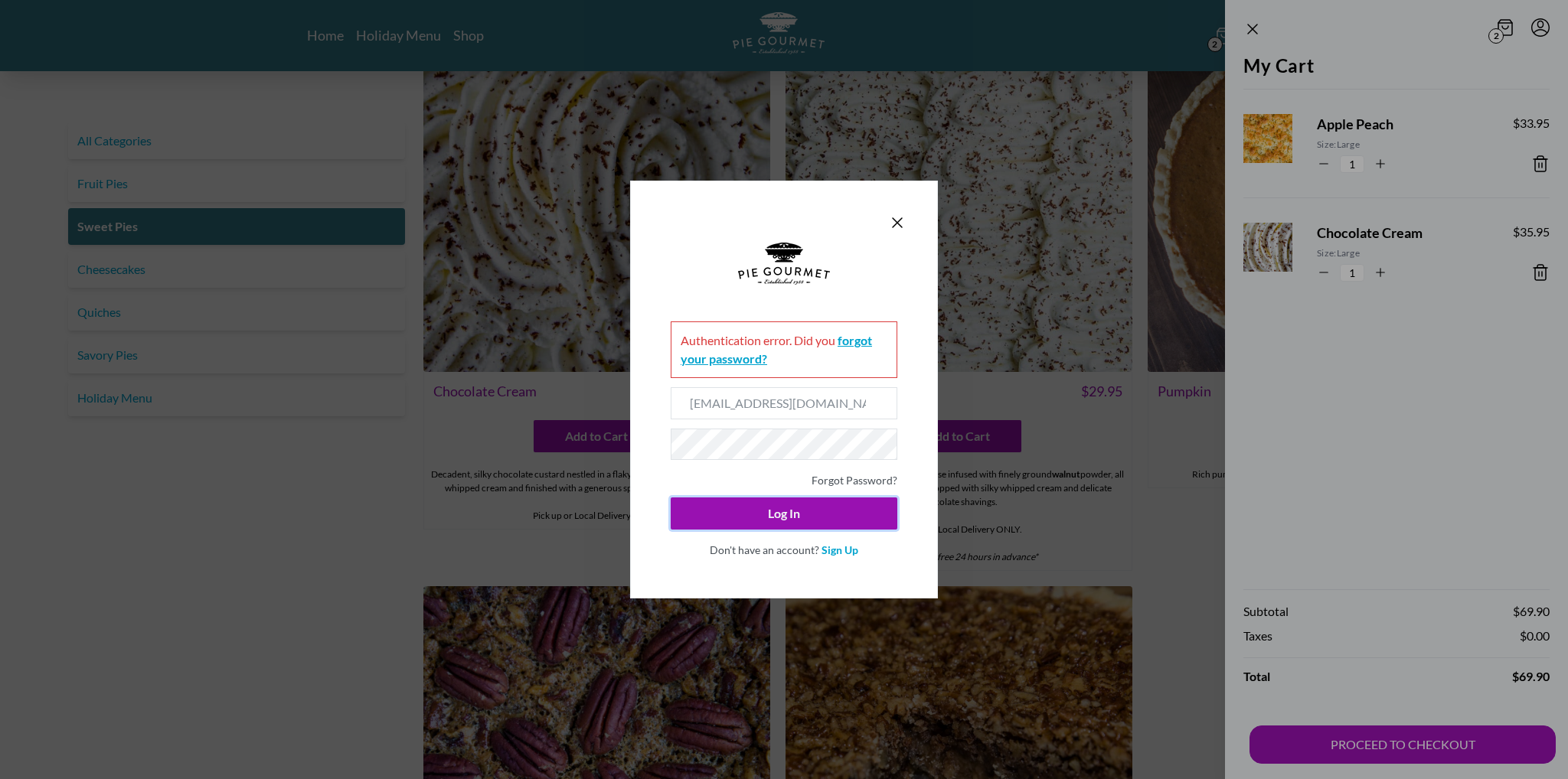
click at [751, 356] on link "forgot your password?" at bounding box center [776, 349] width 192 height 33
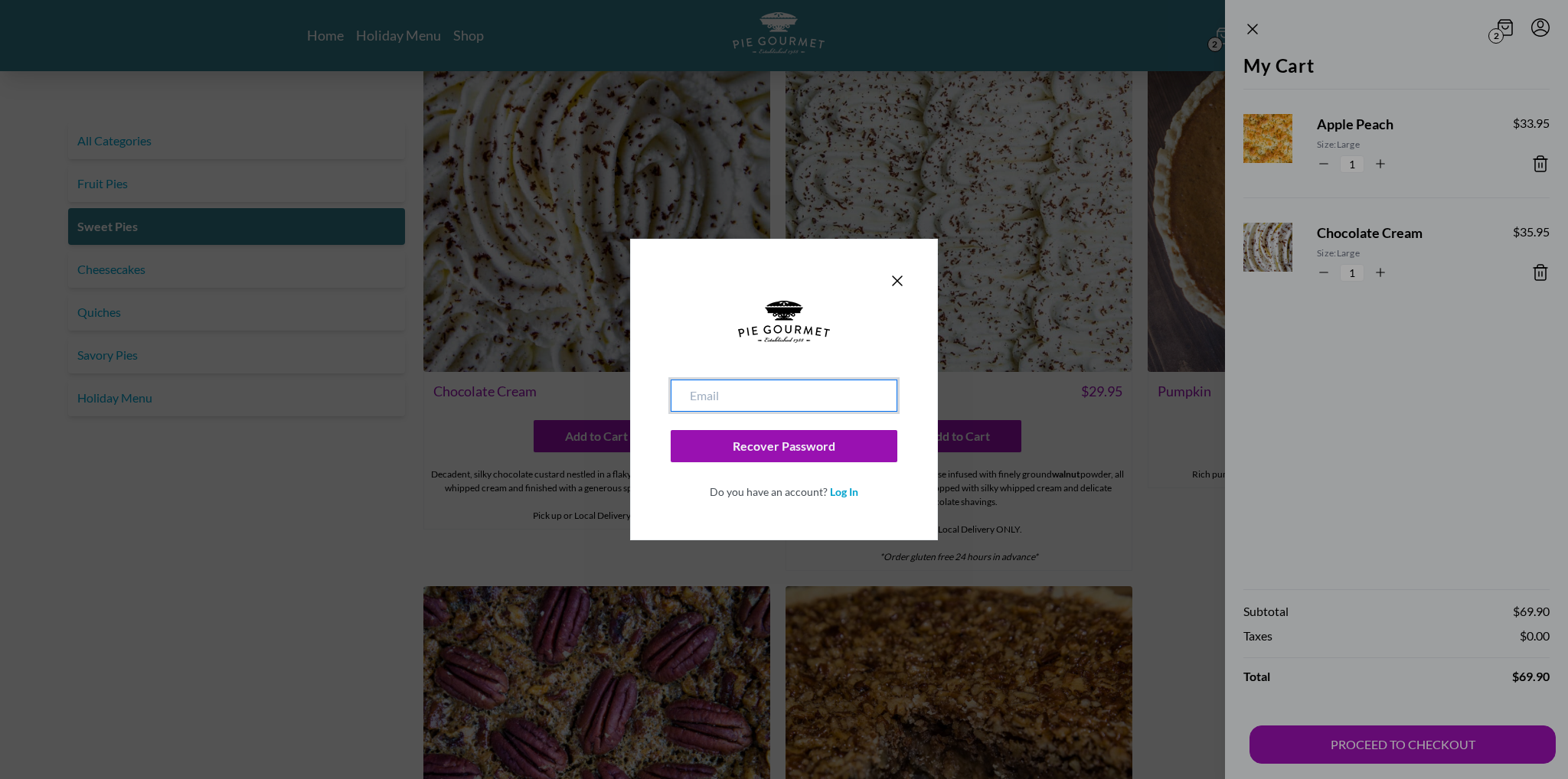
click at [736, 410] on input "email" at bounding box center [783, 396] width 227 height 32
type input "[EMAIL_ADDRESS][DOMAIN_NAME]"
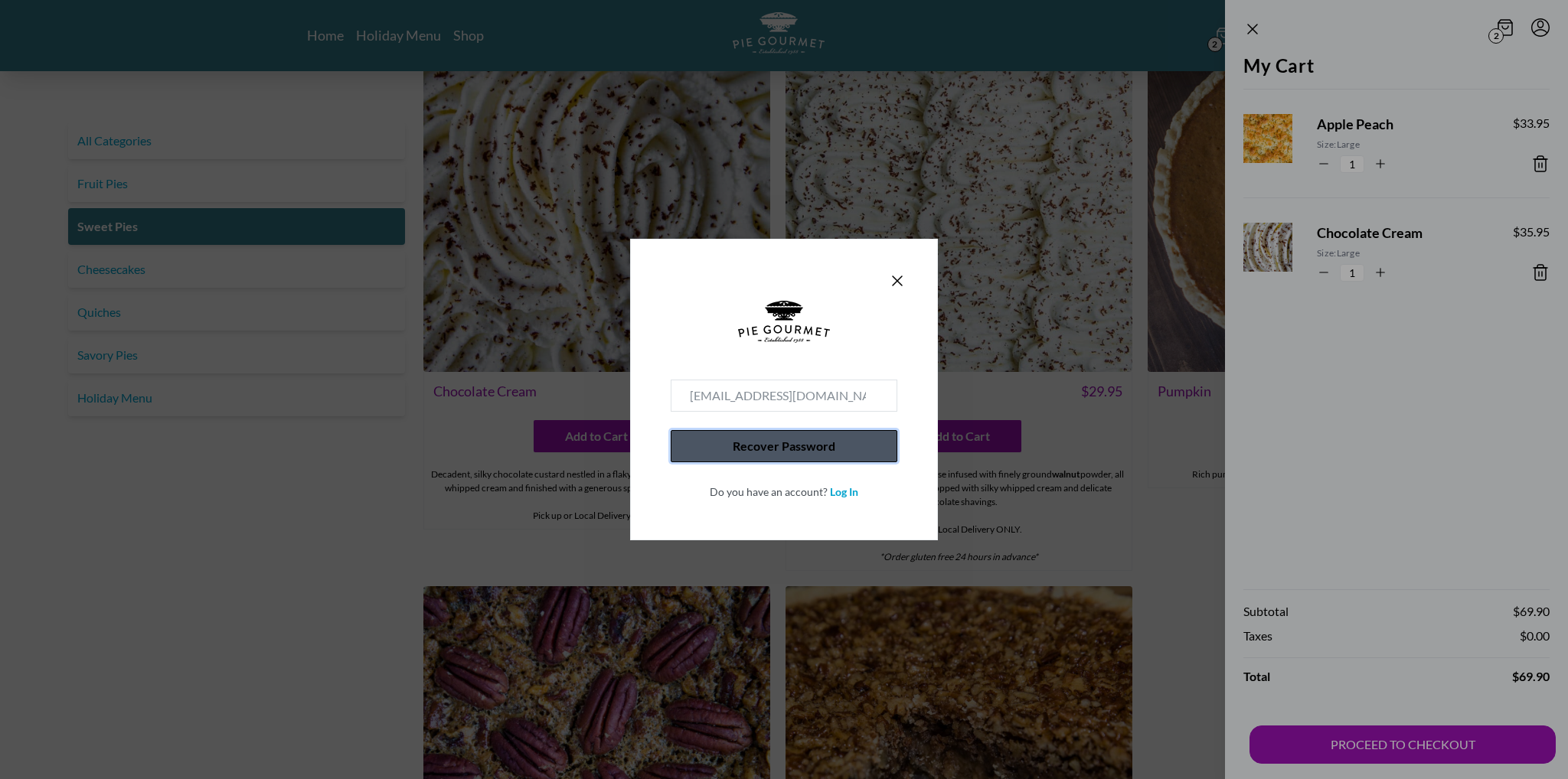
click at [828, 447] on button "Recover Password" at bounding box center [783, 446] width 227 height 32
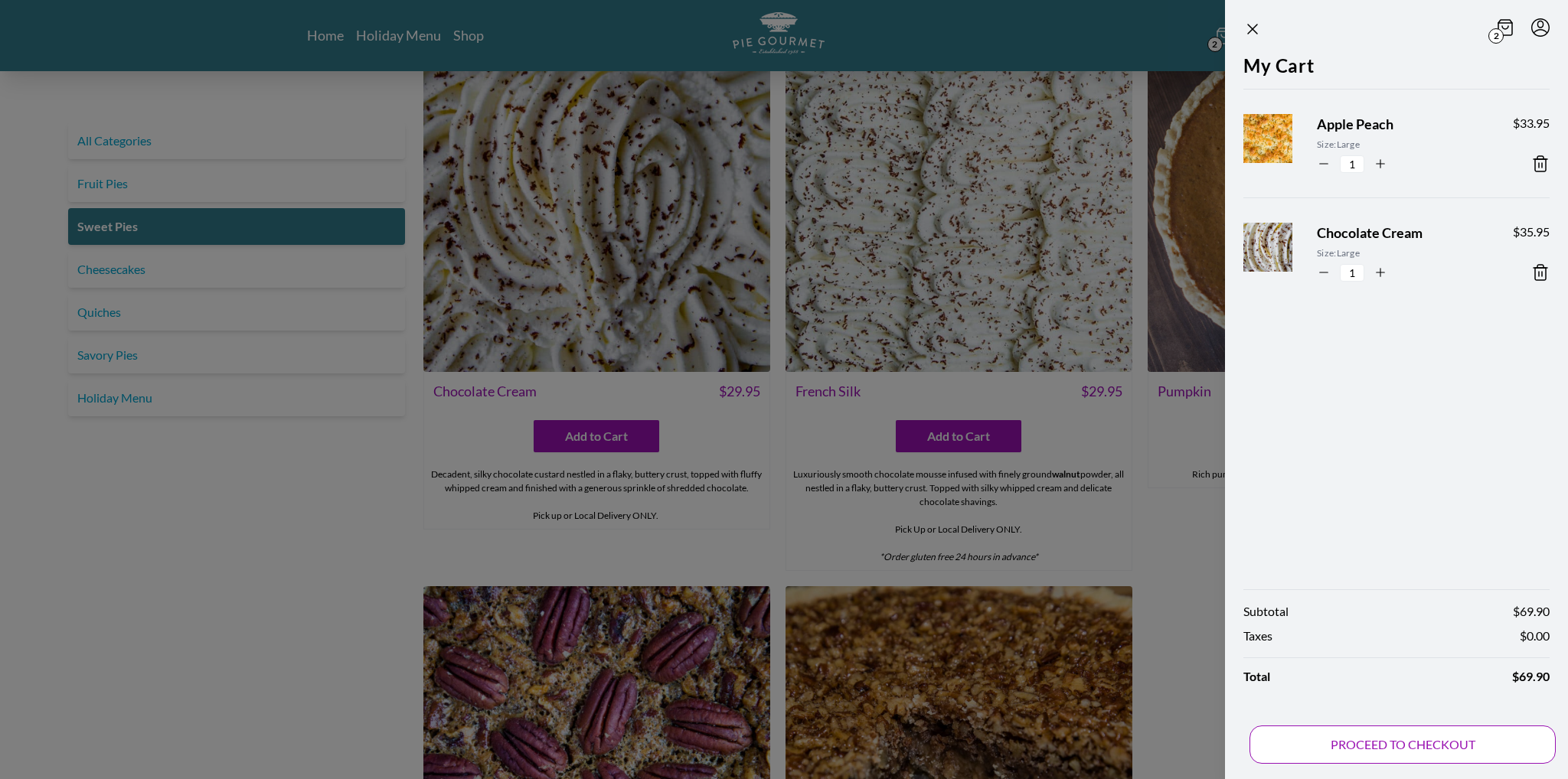
click at [1390, 750] on button "PROCEED TO CHECKOUT" at bounding box center [1403, 744] width 306 height 39
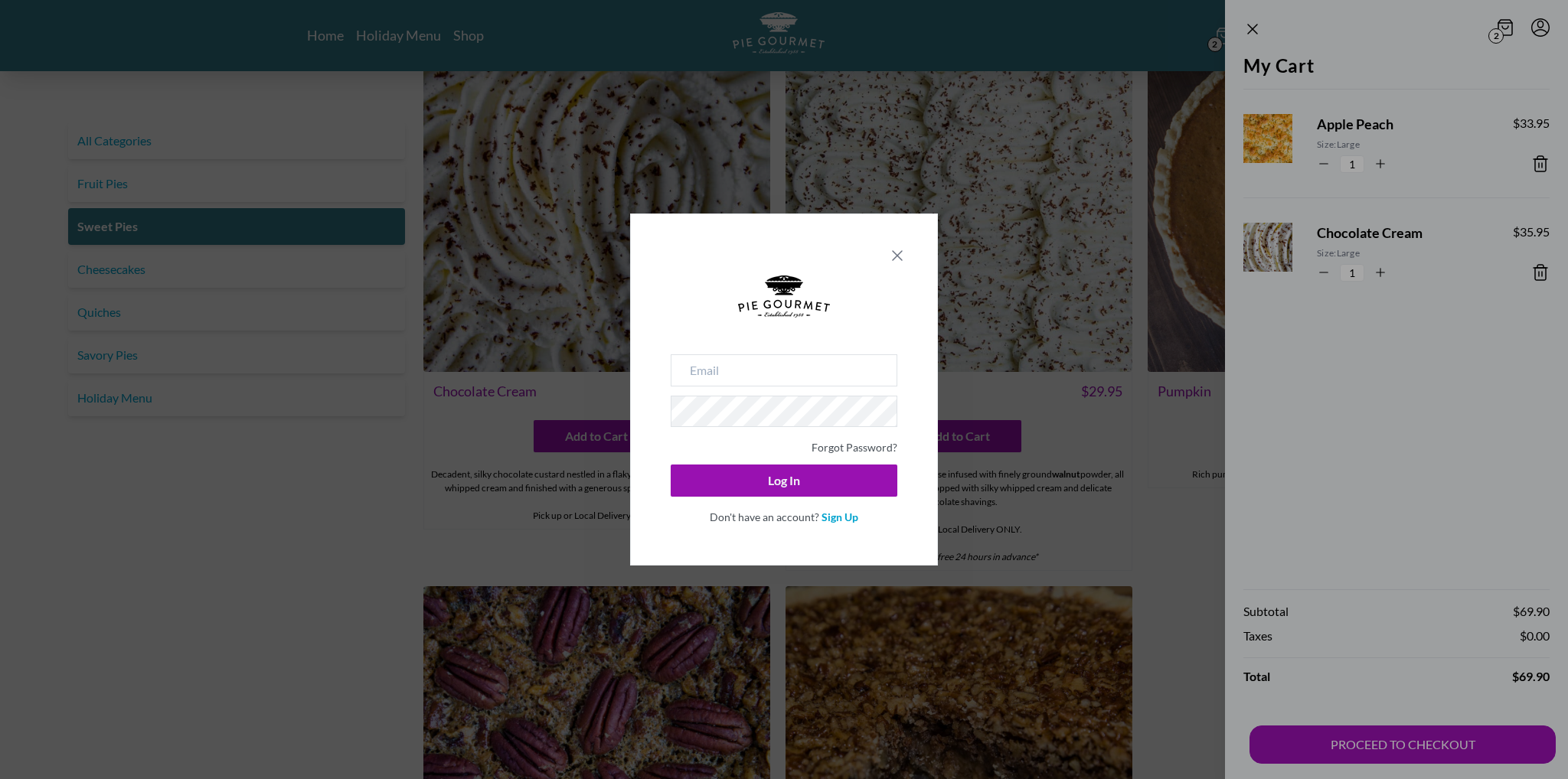
click at [902, 253] on icon "Close panel" at bounding box center [898, 256] width 19 height 19
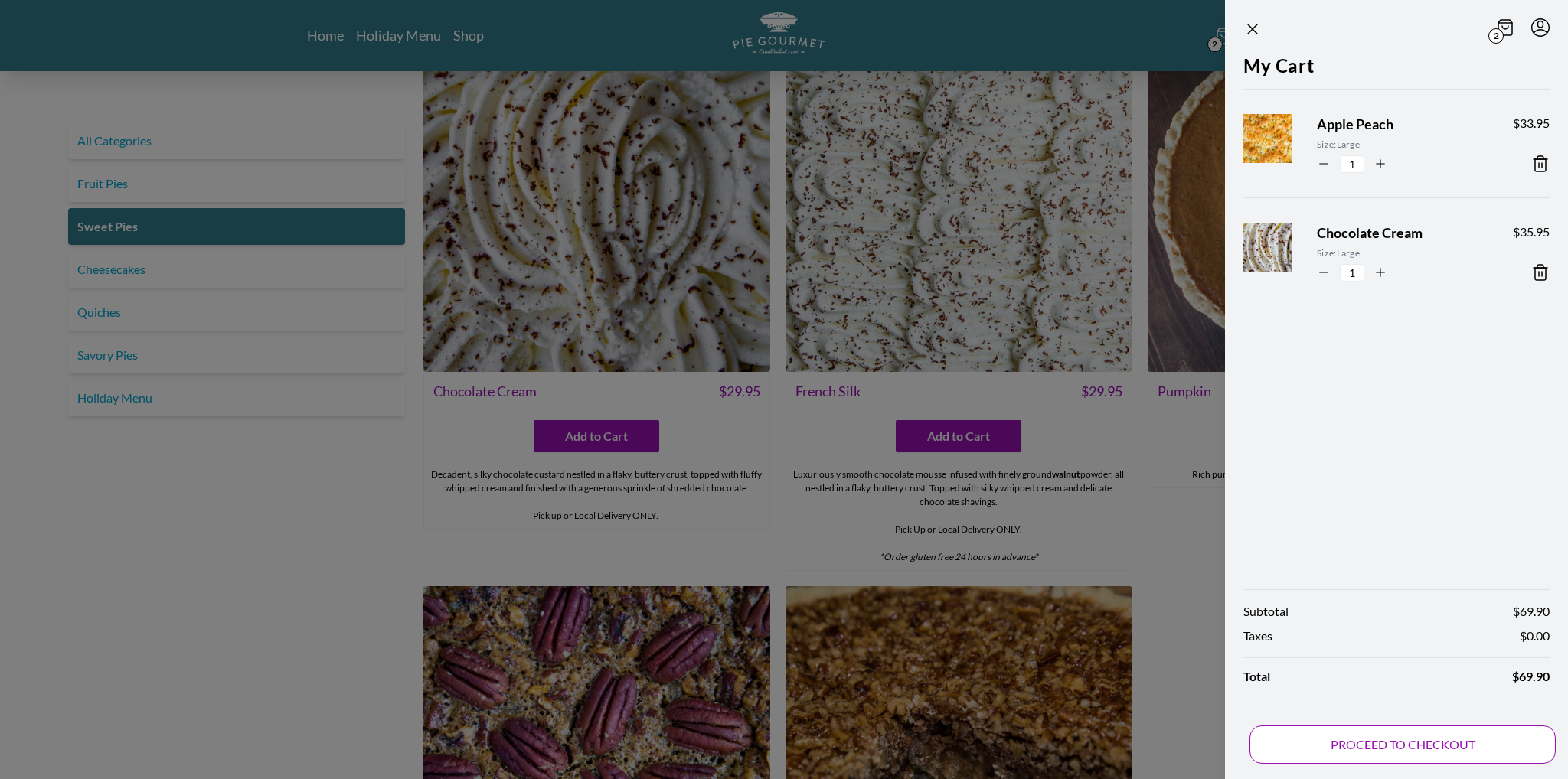
click at [1386, 746] on button "PROCEED TO CHECKOUT" at bounding box center [1403, 744] width 306 height 39
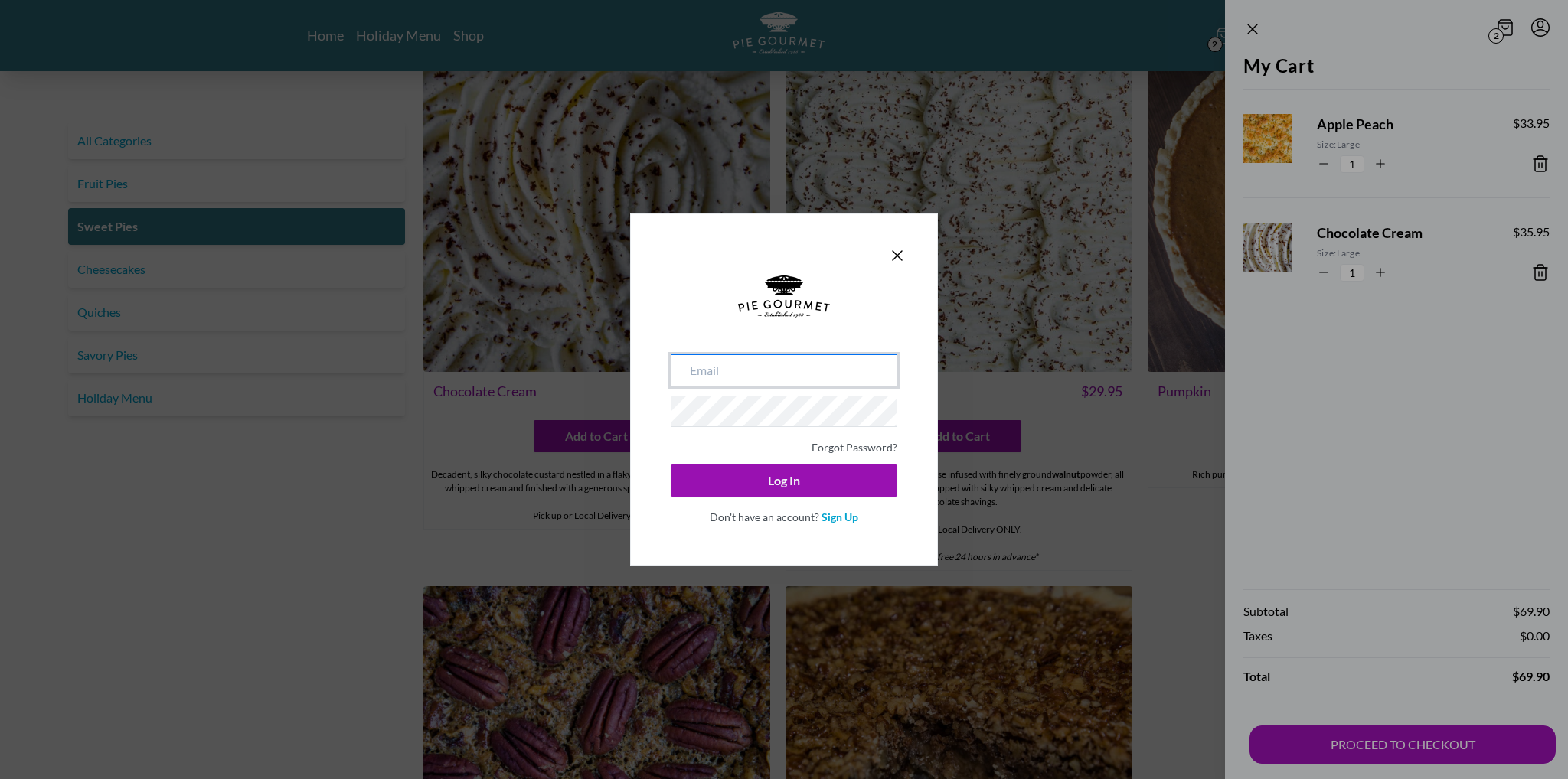
click at [787, 377] on input "email" at bounding box center [783, 370] width 227 height 32
type input "[EMAIL_ADDRESS][DOMAIN_NAME]"
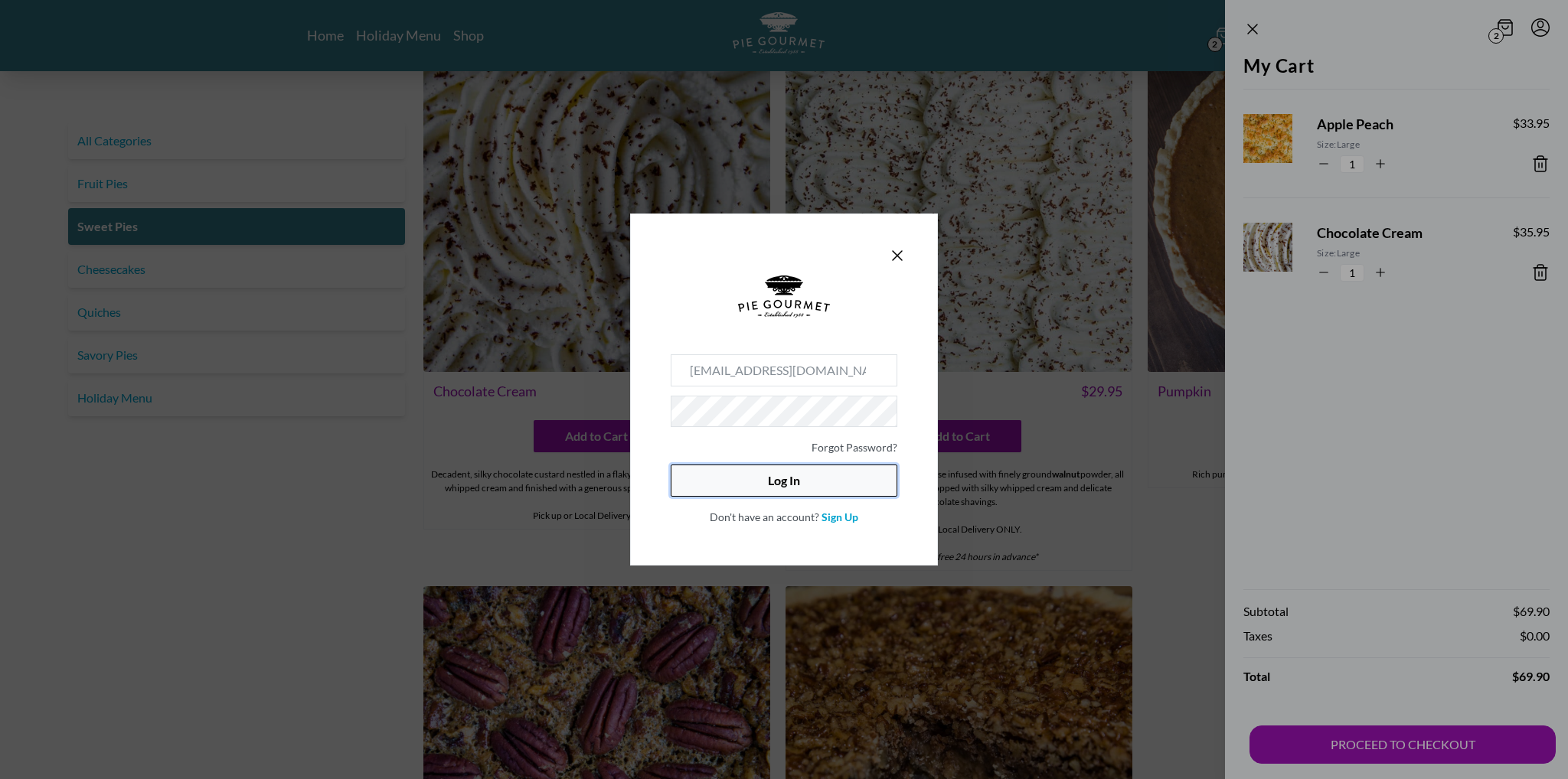
click at [808, 485] on button "Log In" at bounding box center [783, 480] width 227 height 32
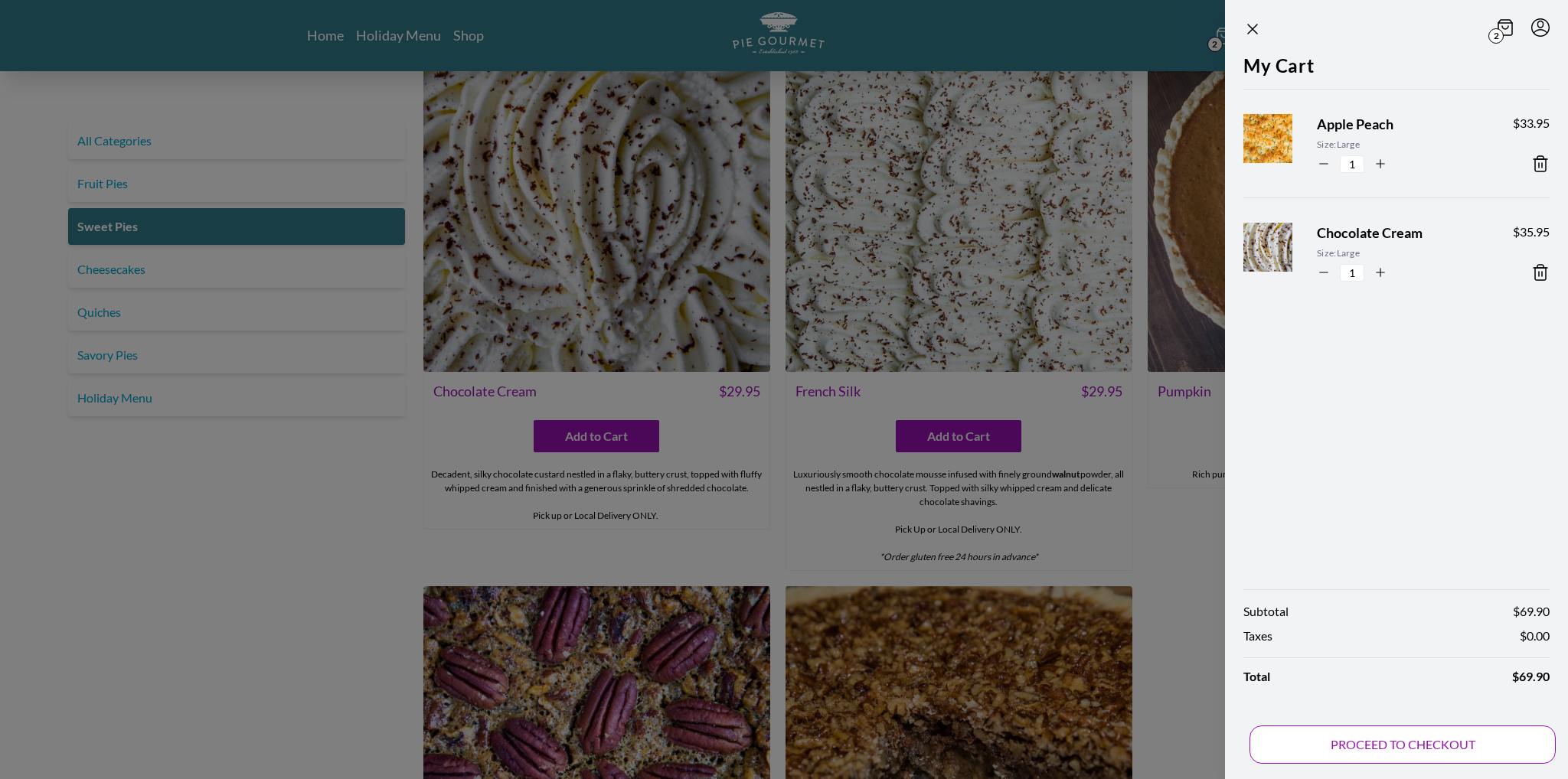
click at [1401, 732] on button "PROCEED TO CHECKOUT" at bounding box center [1403, 744] width 306 height 39
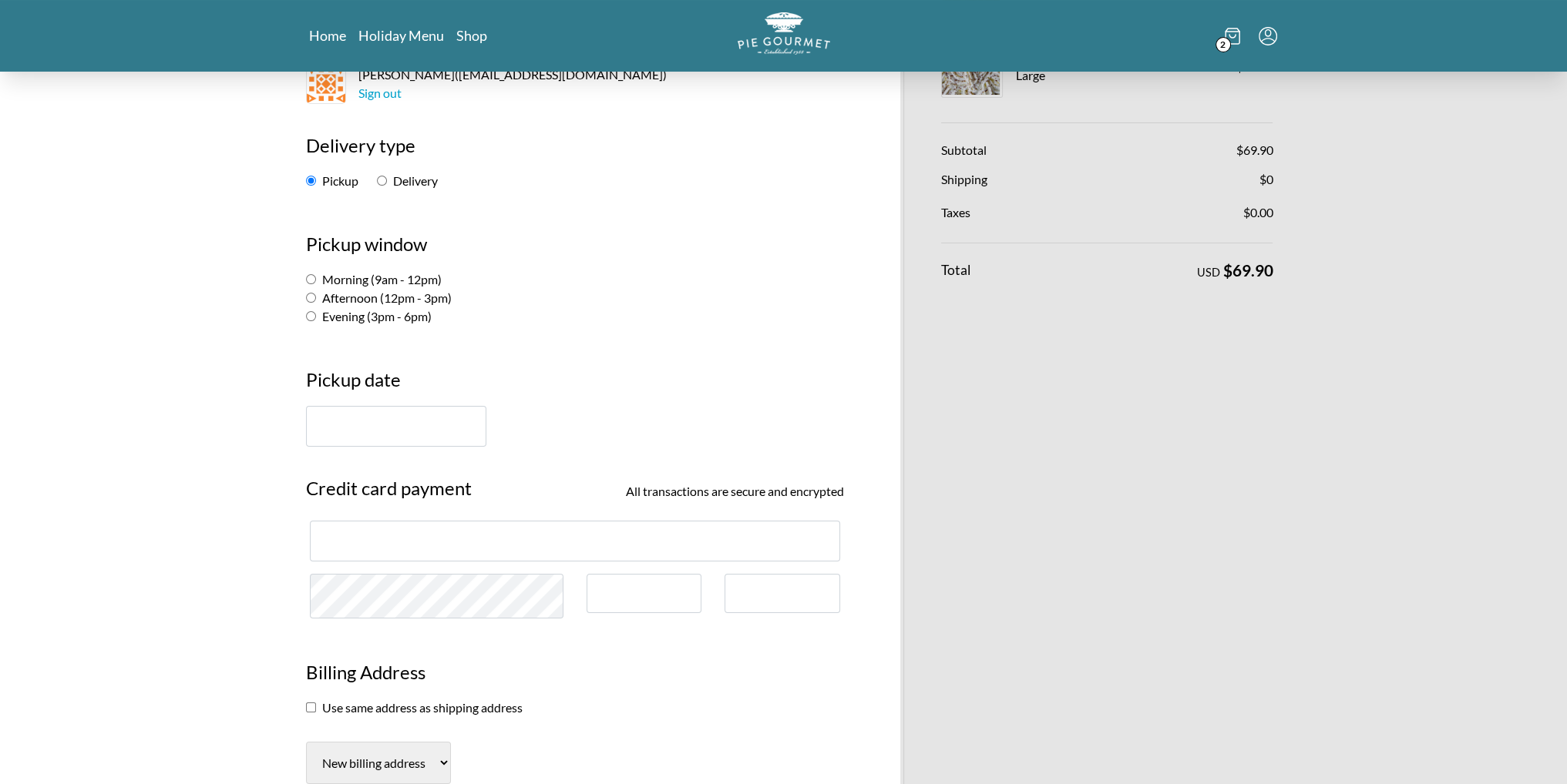
scroll to position [154, 0]
click at [326, 276] on label "Morning (9am - 12pm)" at bounding box center [373, 278] width 135 height 14
click at [316, 276] on input "Morning (9am - 12pm)" at bounding box center [310, 279] width 10 height 10
radio input "true"
click at [413, 435] on input "text" at bounding box center [396, 426] width 181 height 41
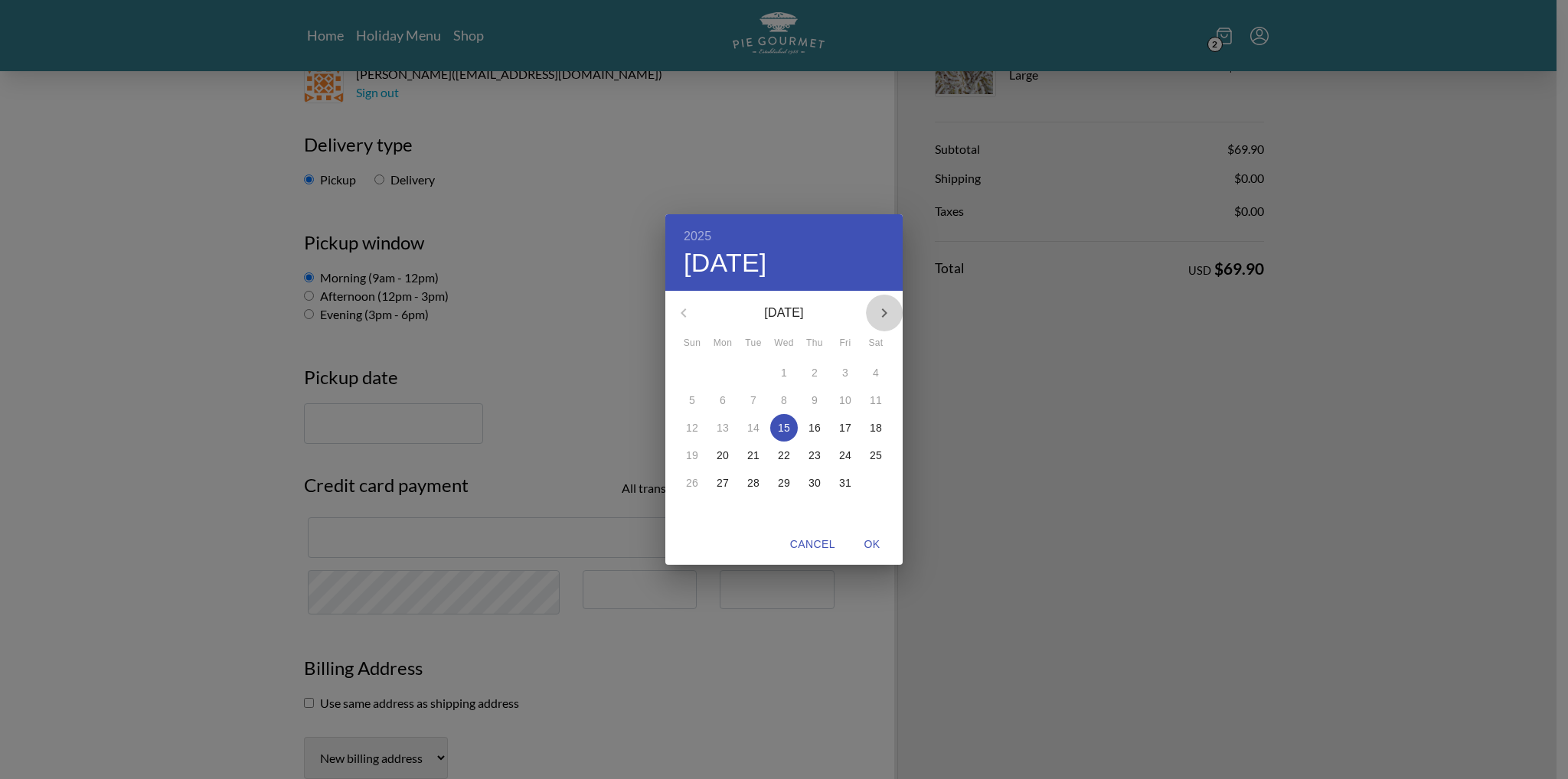
click at [877, 308] on icon "button" at bounding box center [885, 313] width 19 height 19
click at [782, 486] on p "26" at bounding box center [783, 483] width 12 height 15
click at [873, 538] on span "OK" at bounding box center [871, 544] width 37 height 19
type input "[DATE]"
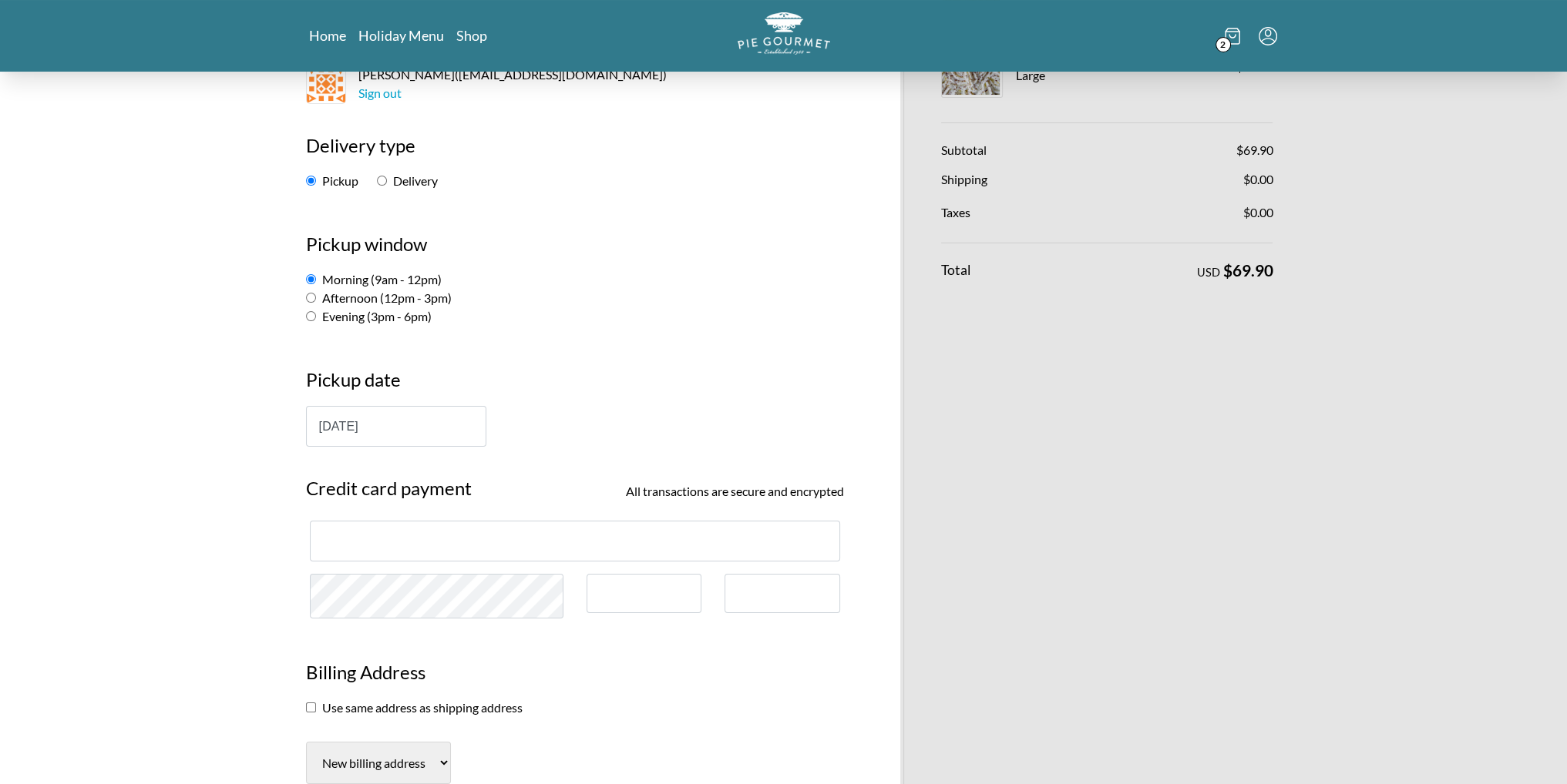
click at [616, 551] on div at bounding box center [574, 540] width 530 height 41
click at [657, 584] on div at bounding box center [644, 594] width 115 height 40
click at [774, 599] on div at bounding box center [782, 594] width 115 height 40
click at [183, 529] on div "Pie Gourmet Customer information [PERSON_NAME] ( [EMAIL_ADDRESS][DOMAIN_NAME] )…" at bounding box center [784, 731] width 1567 height 1628
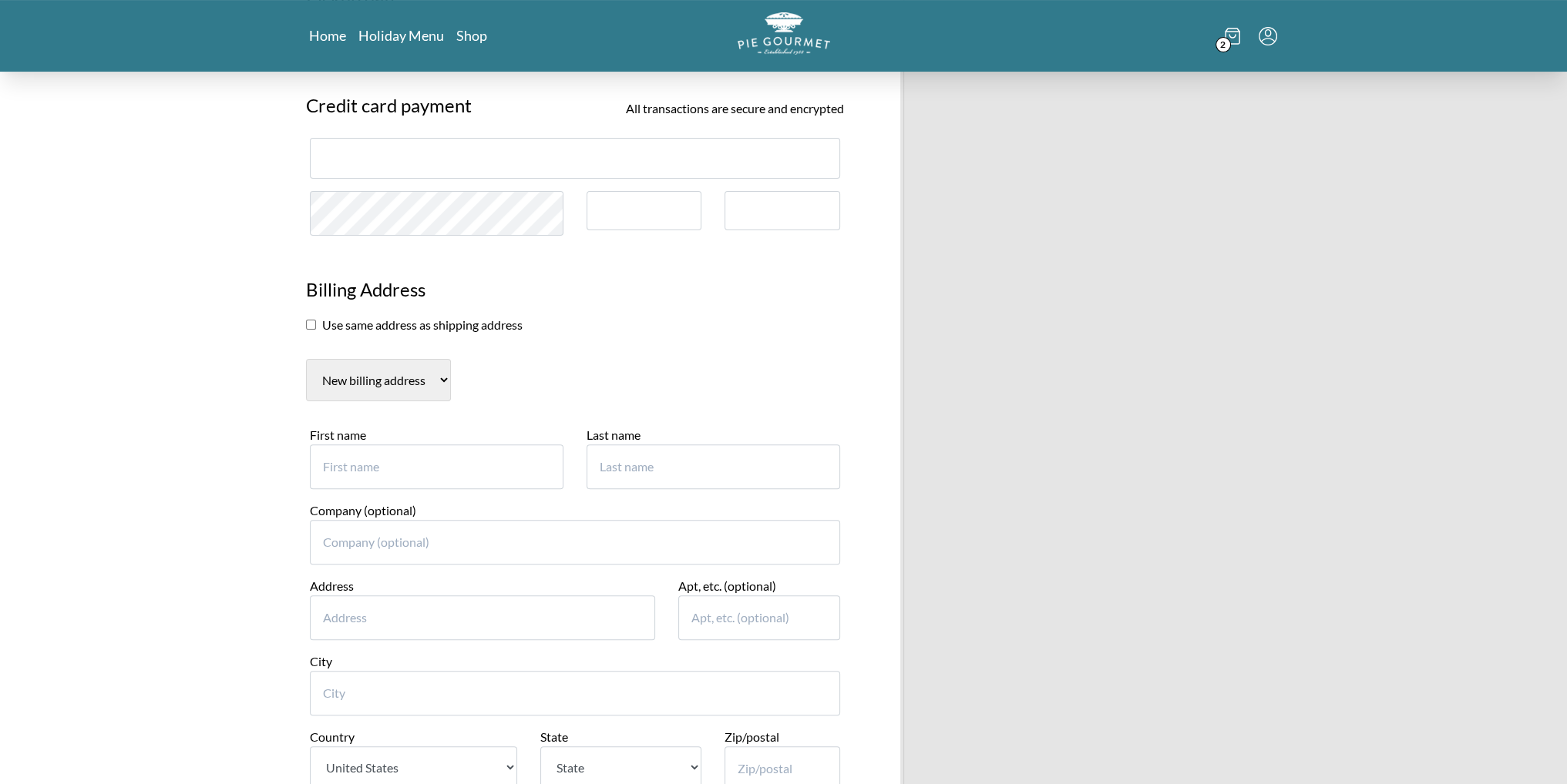
scroll to position [616, 0]
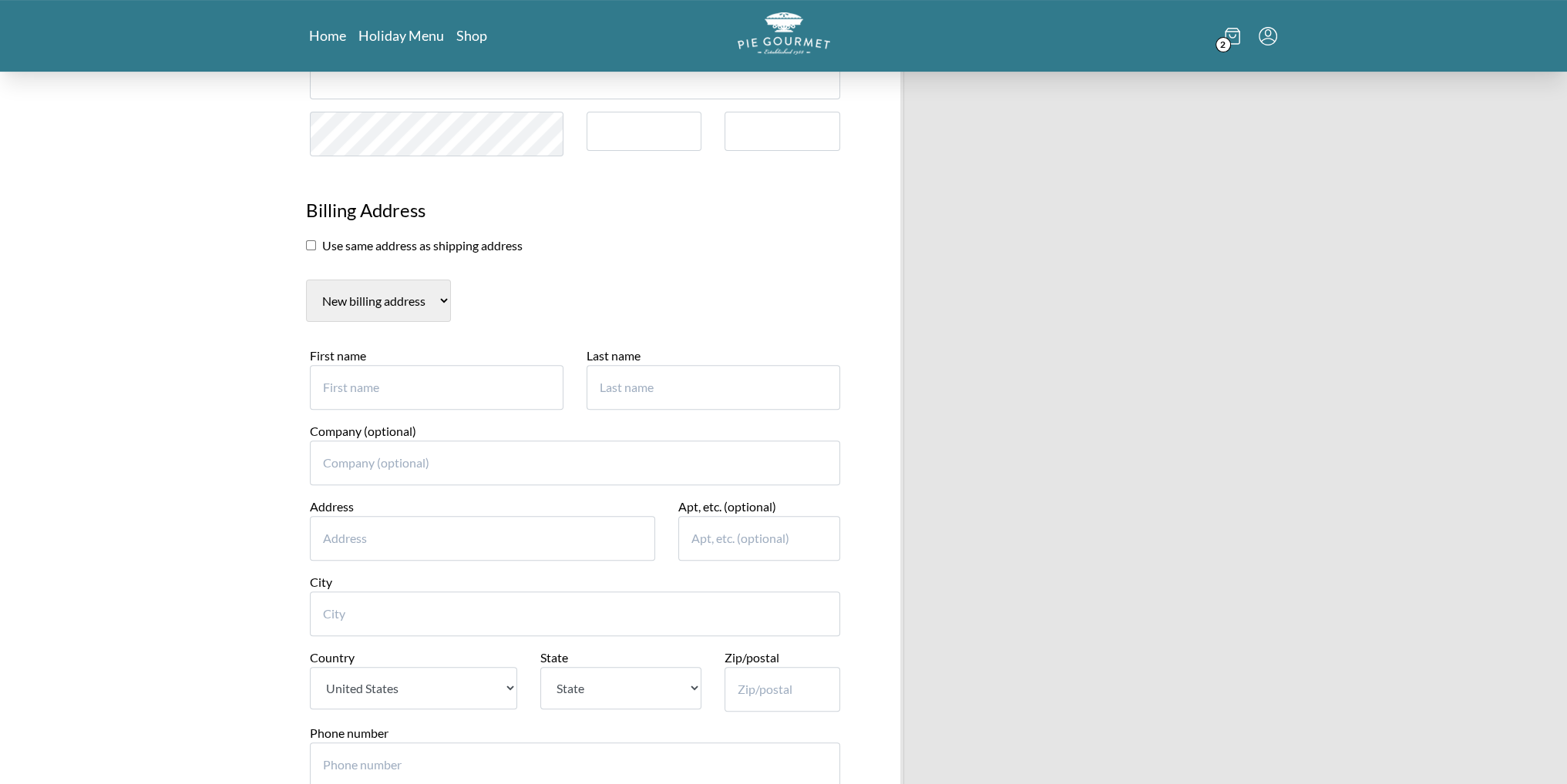
click at [471, 376] on input "First name" at bounding box center [436, 387] width 254 height 44
type input "Hera"
type input "7"
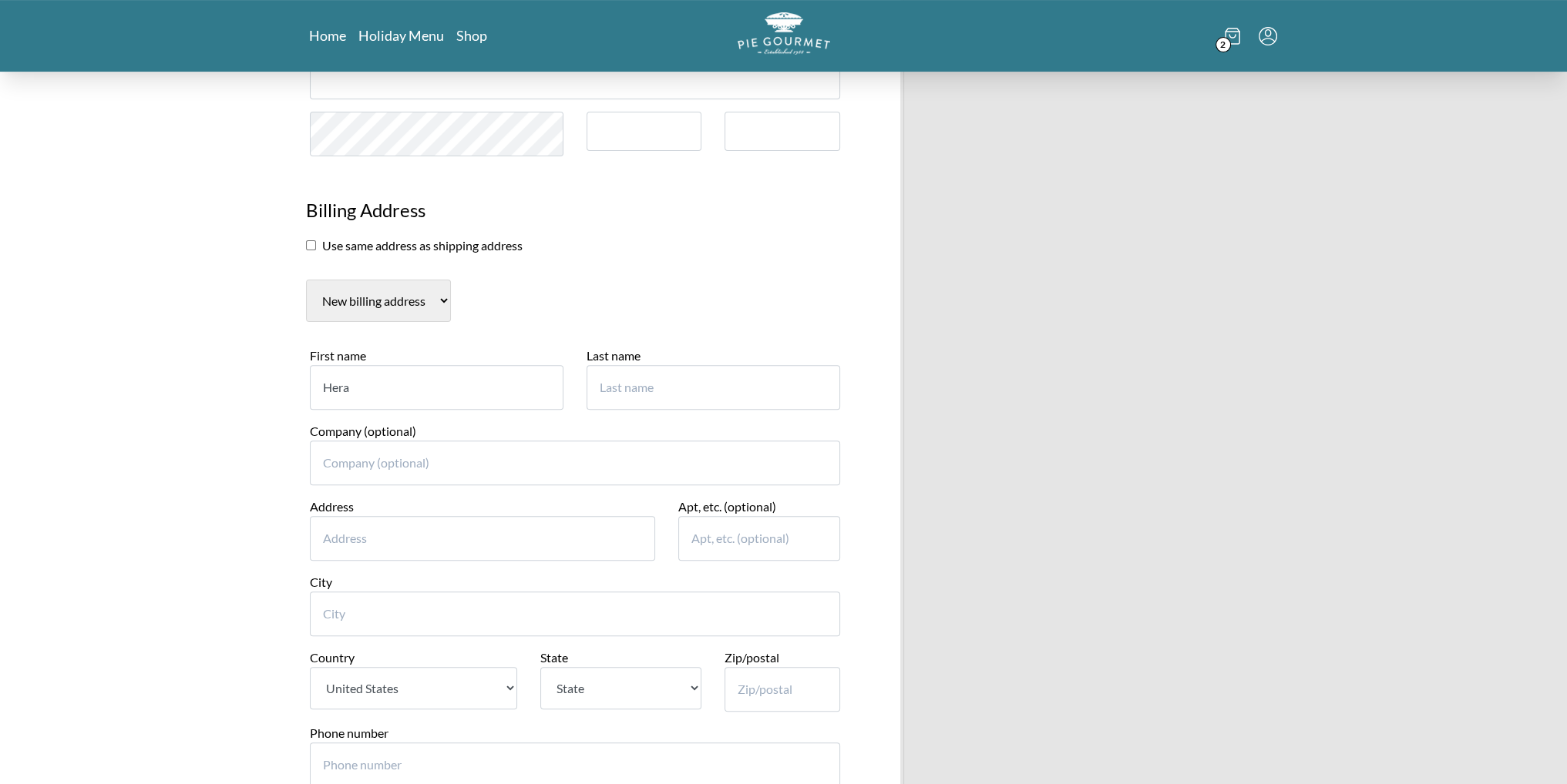
type input "Abbasi"
click at [409, 530] on input "Address" at bounding box center [483, 538] width 346 height 44
type input "[STREET_ADDRESS]"
type input "[PERSON_NAME]"
select select "VA"
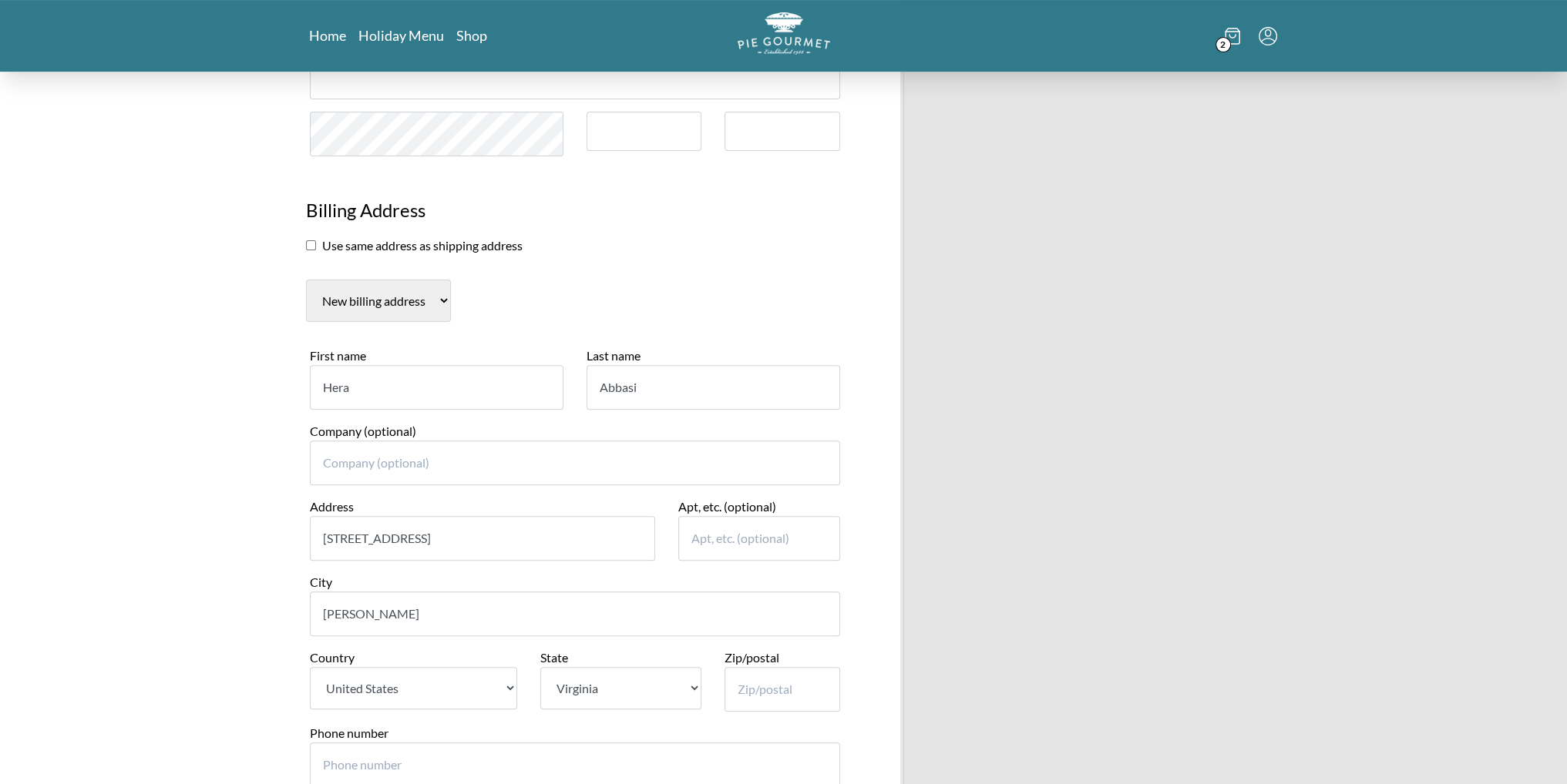
type input "22015"
type input "2025576502"
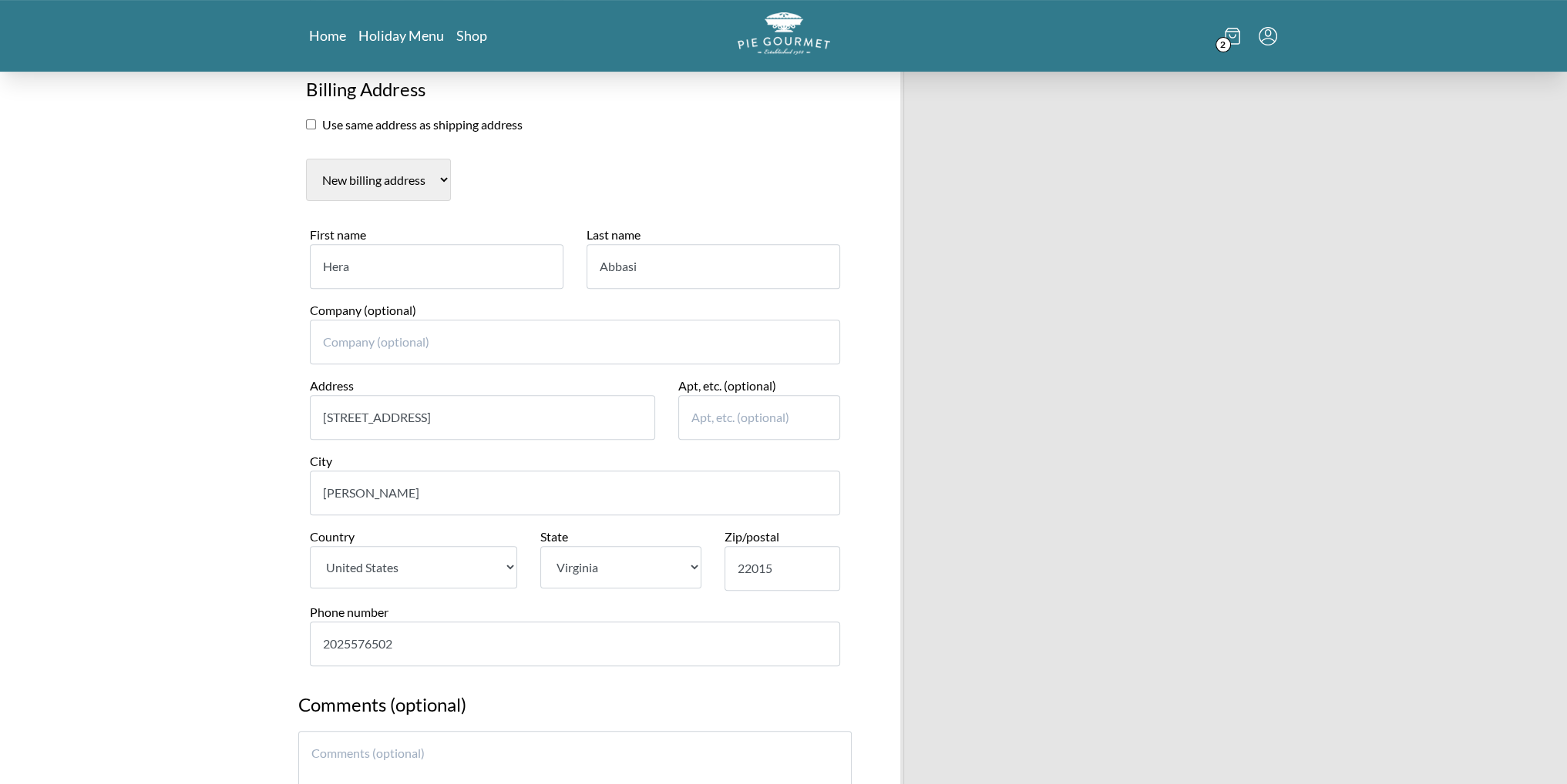
scroll to position [924, 0]
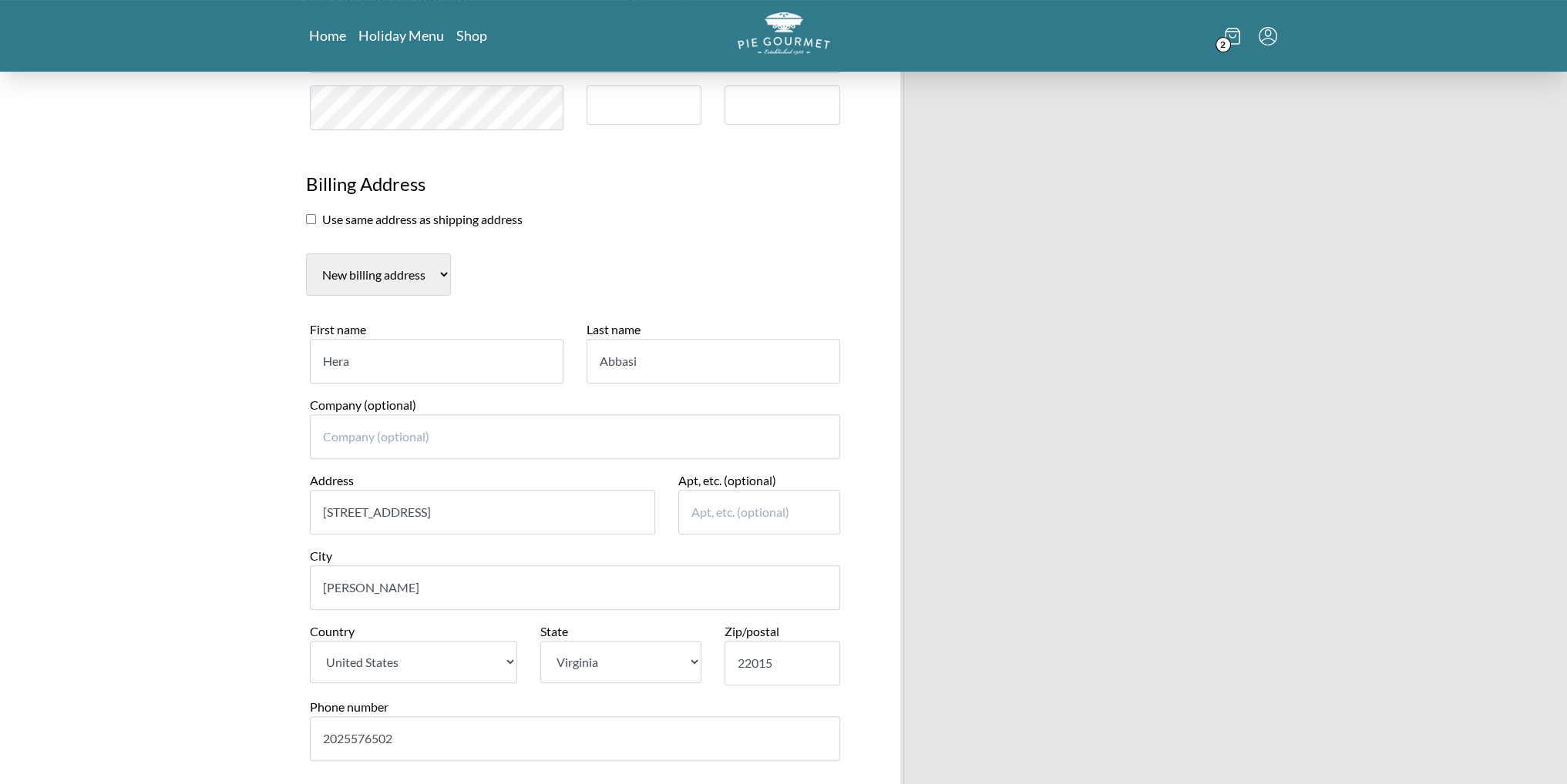
scroll to position [847, 0]
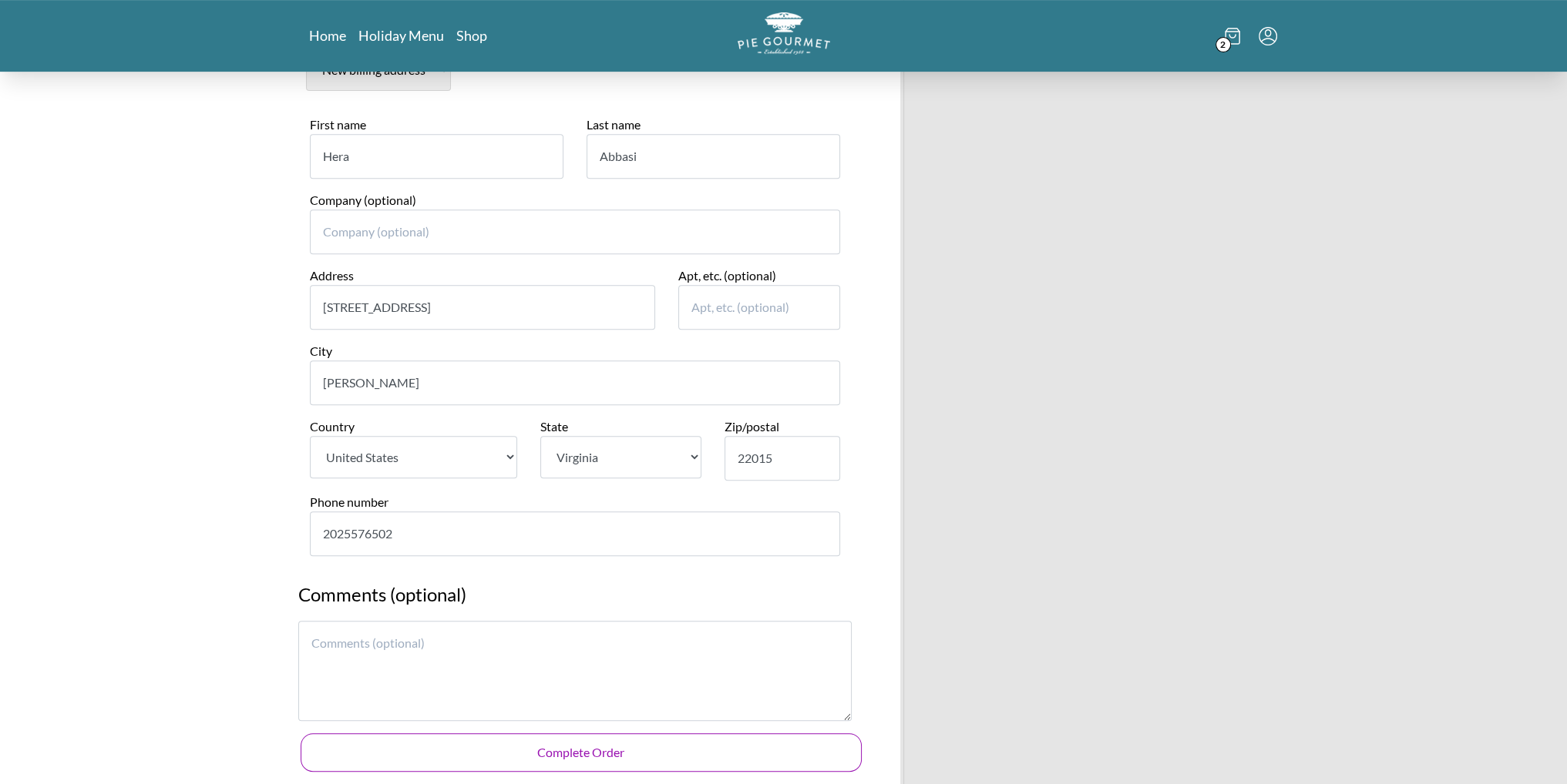
click at [611, 744] on button "Complete Order" at bounding box center [581, 752] width 561 height 39
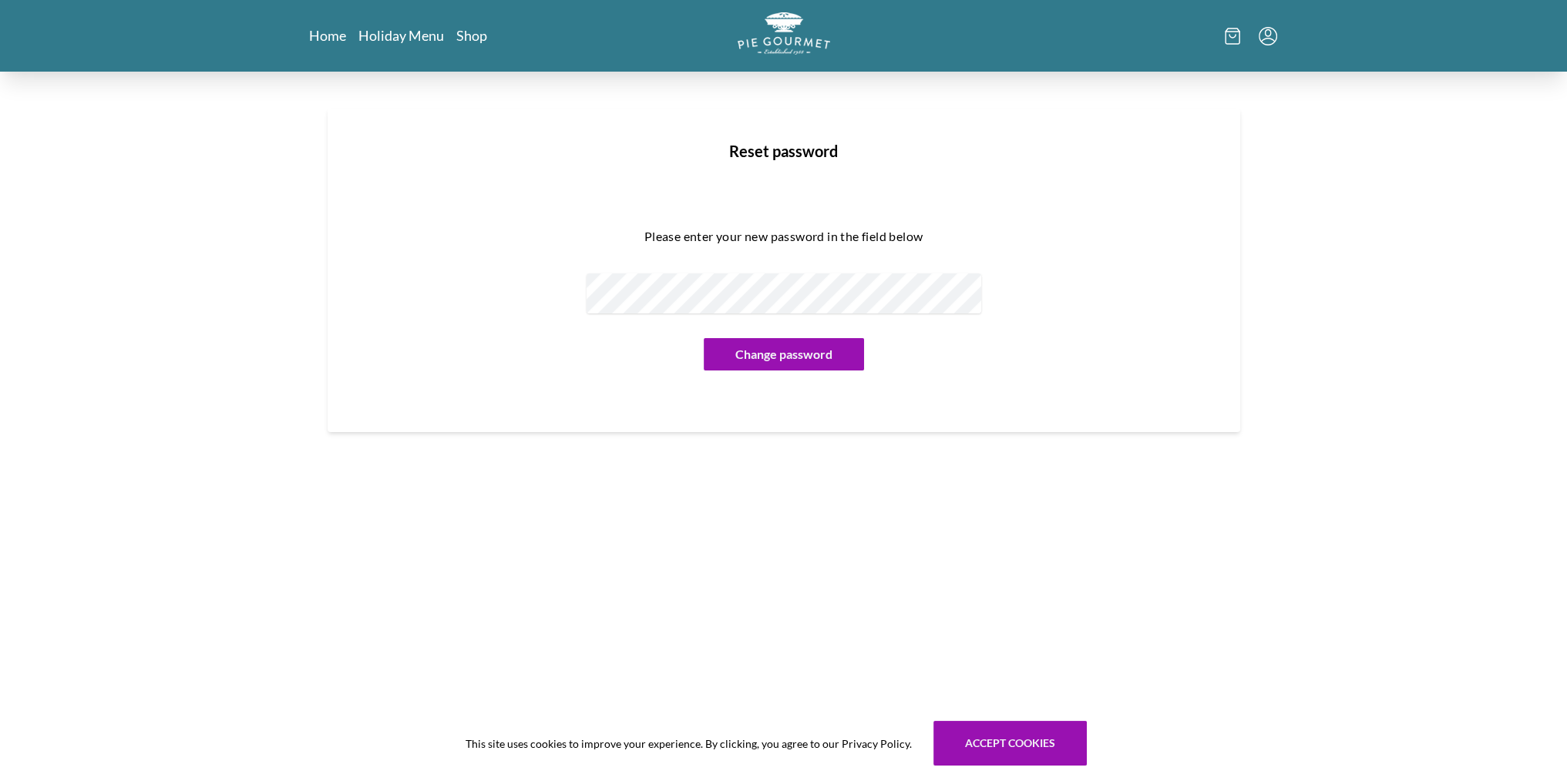
click at [306, 287] on section "Reset password Please enter your new password in the field below Change password" at bounding box center [784, 276] width 986 height 409
click at [746, 351] on button "Change password" at bounding box center [783, 354] width 160 height 32
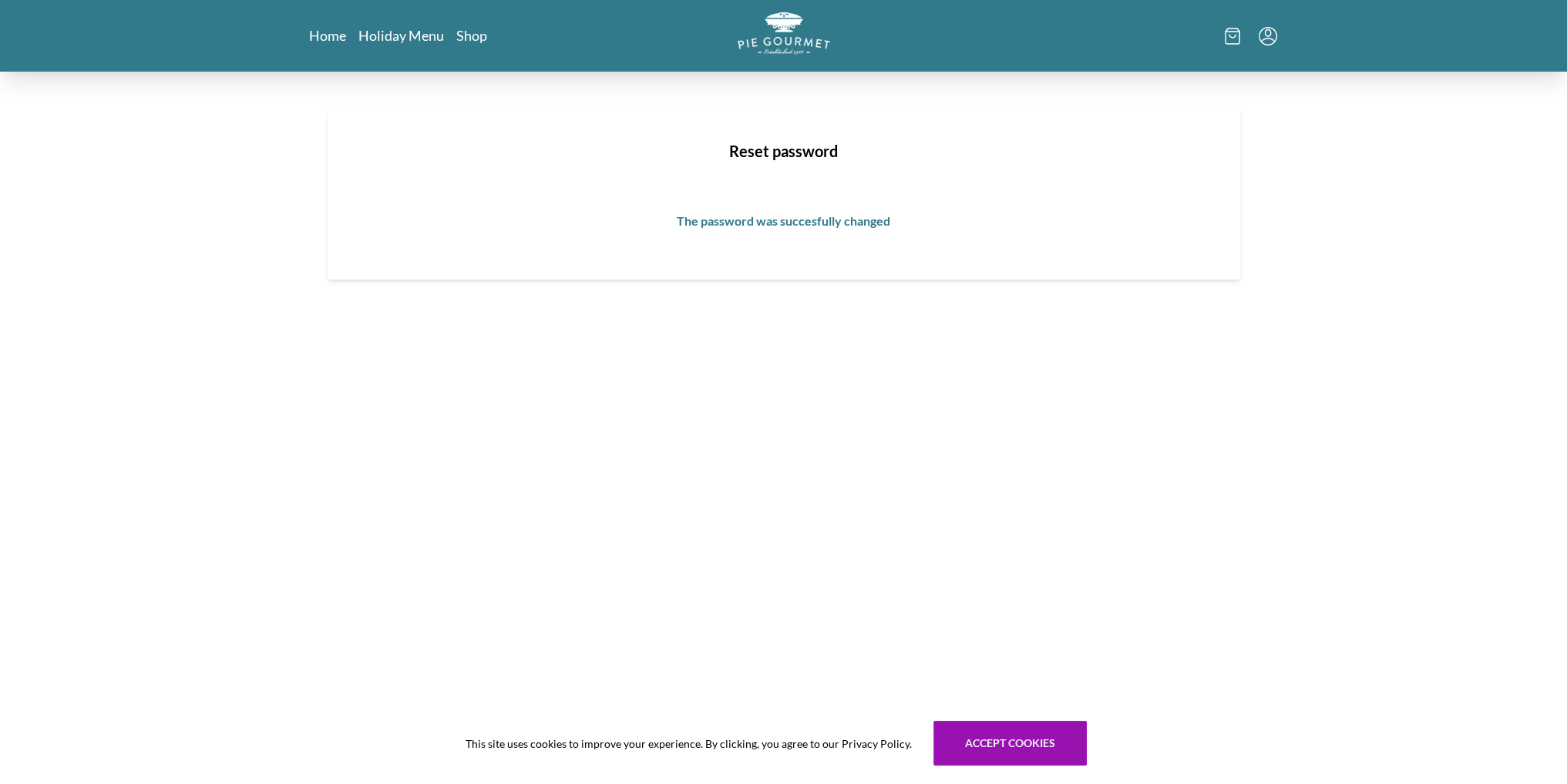
click at [1270, 38] on icon "Menu" at bounding box center [1268, 37] width 19 height 19
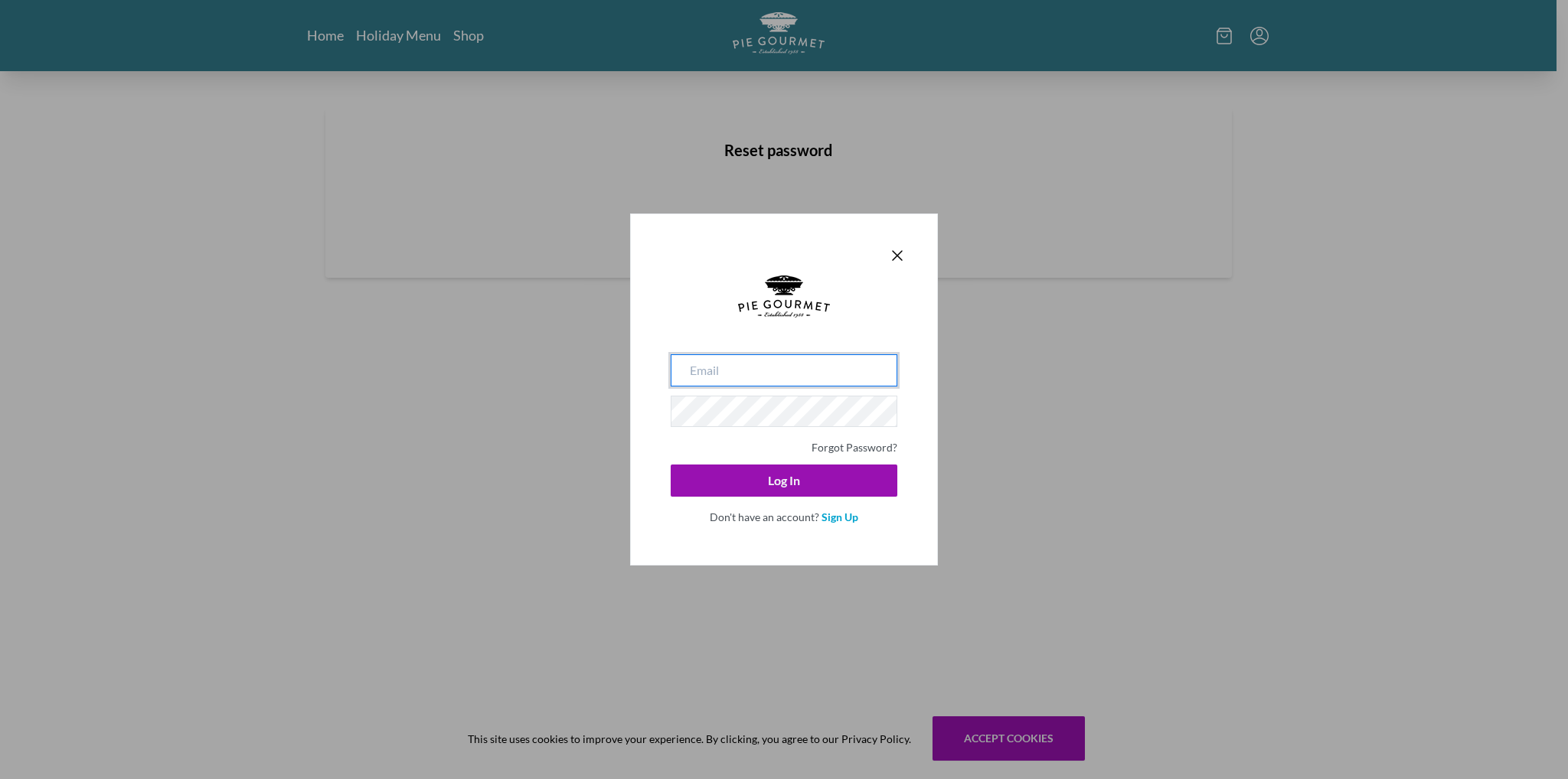
click at [815, 367] on input "email" at bounding box center [783, 370] width 227 height 32
type input "[EMAIL_ADDRESS][DOMAIN_NAME]"
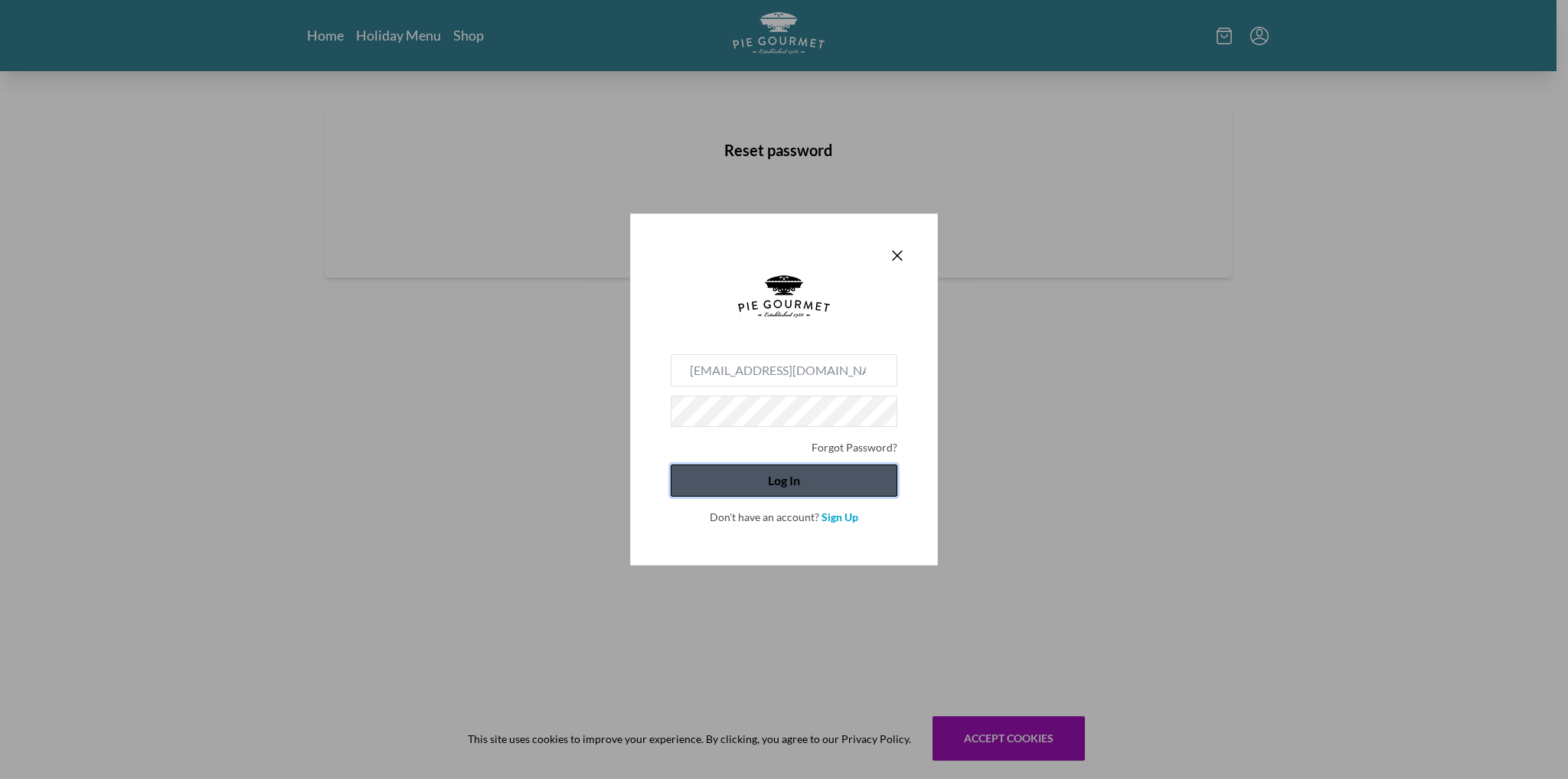
click at [806, 493] on button "Log In" at bounding box center [783, 480] width 227 height 32
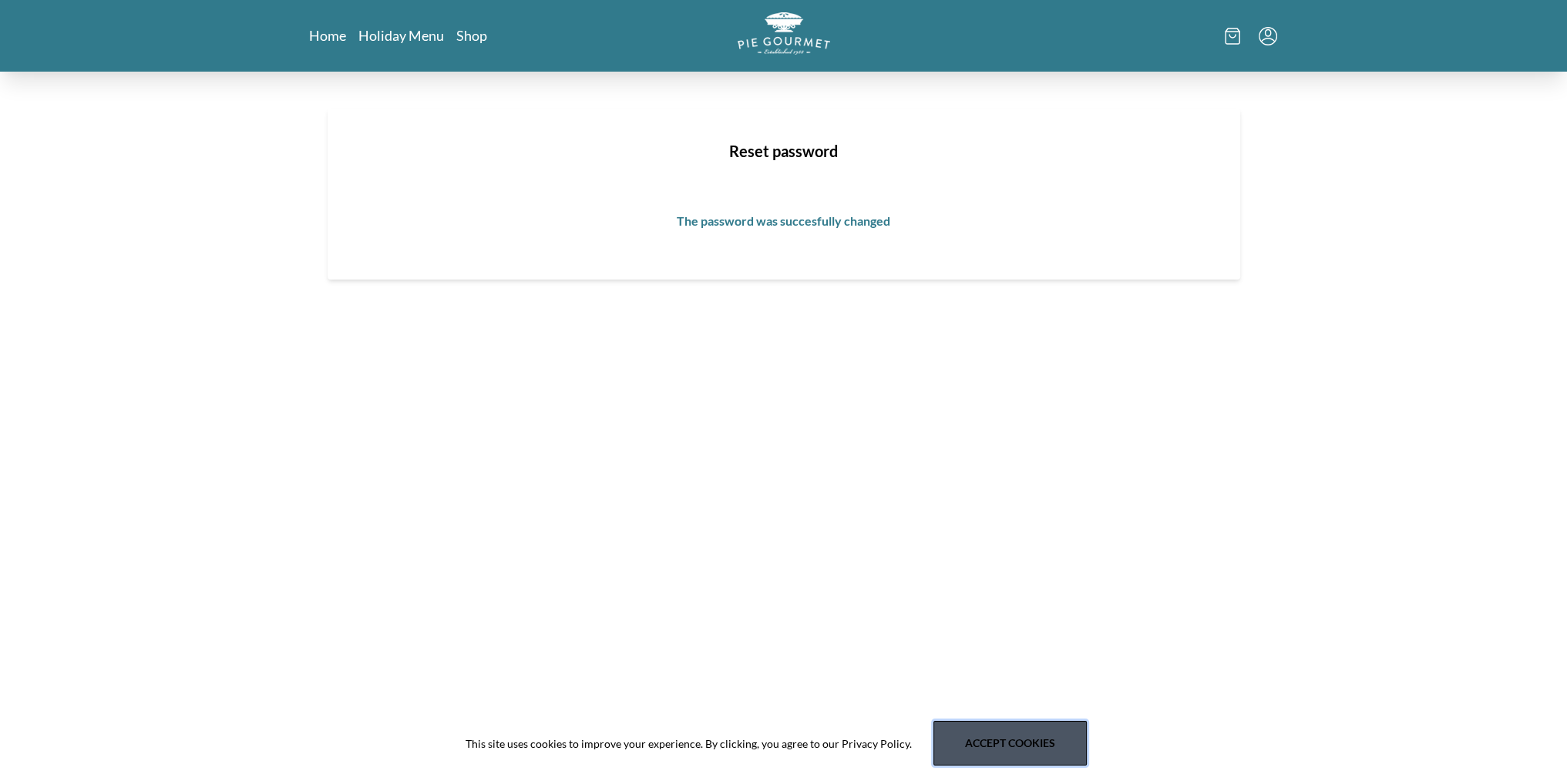
click at [1000, 728] on button "Accept cookies" at bounding box center [1010, 742] width 153 height 44
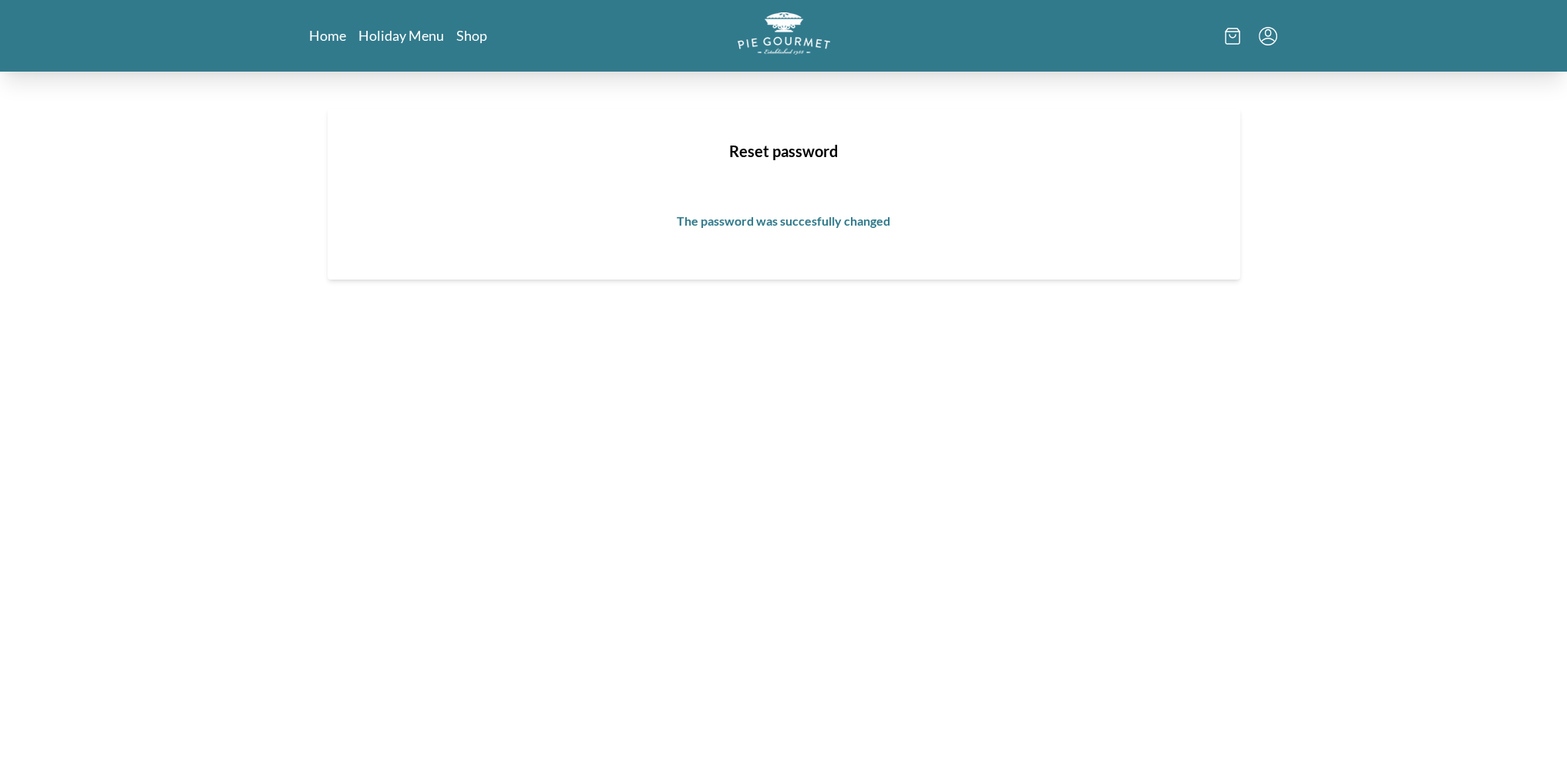
click at [1236, 37] on icon at bounding box center [1232, 36] width 15 height 17
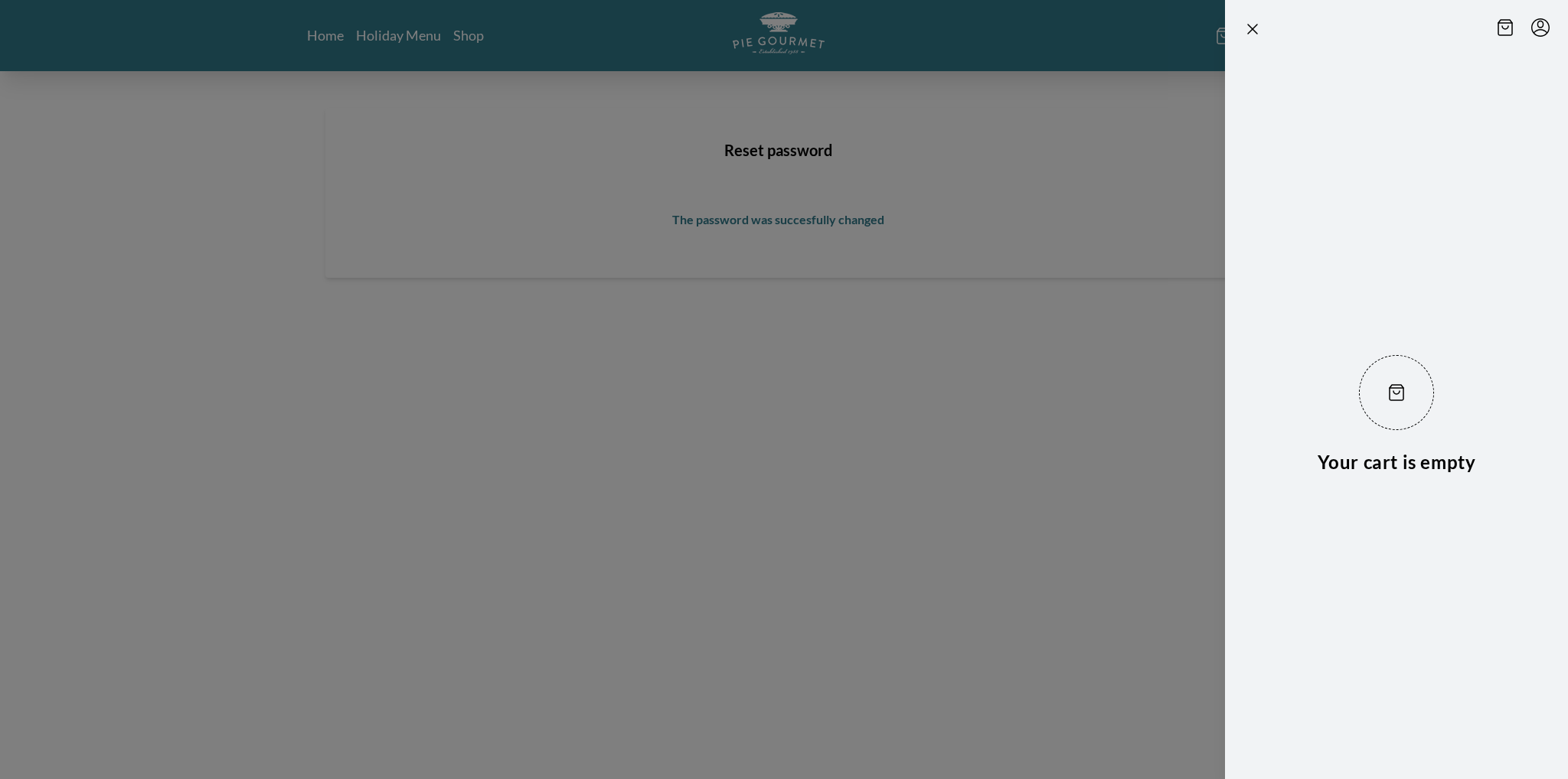
click at [1237, 28] on header at bounding box center [1396, 25] width 343 height 52
click at [1247, 28] on icon "Close panel" at bounding box center [1252, 29] width 19 height 19
